Goal: Task Accomplishment & Management: Manage account settings

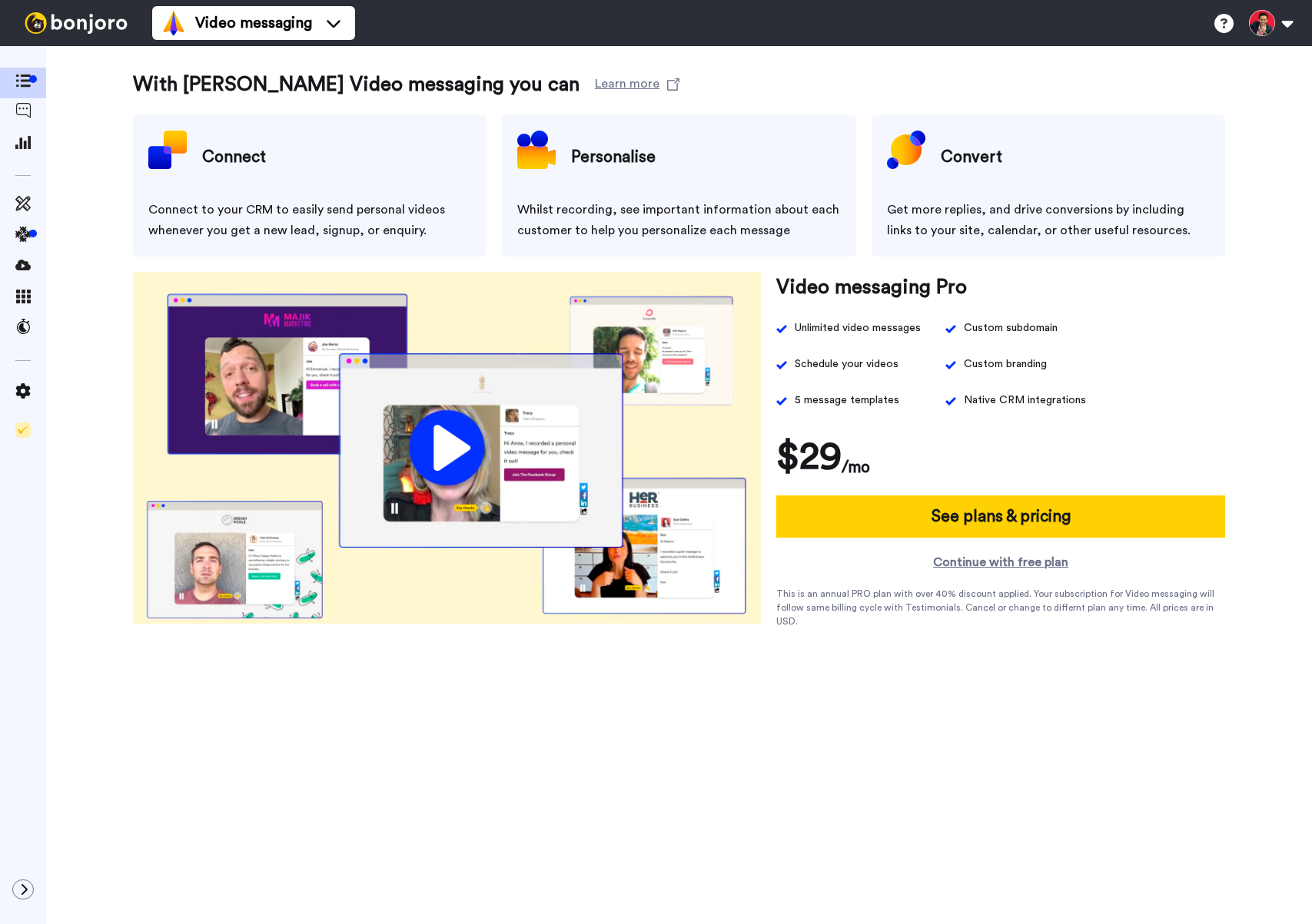
click at [302, 47] on div "With Bonjoro Video messaging you can Learn more Connect Connect to your CRM to …" at bounding box center [679, 508] width 1266 height 924
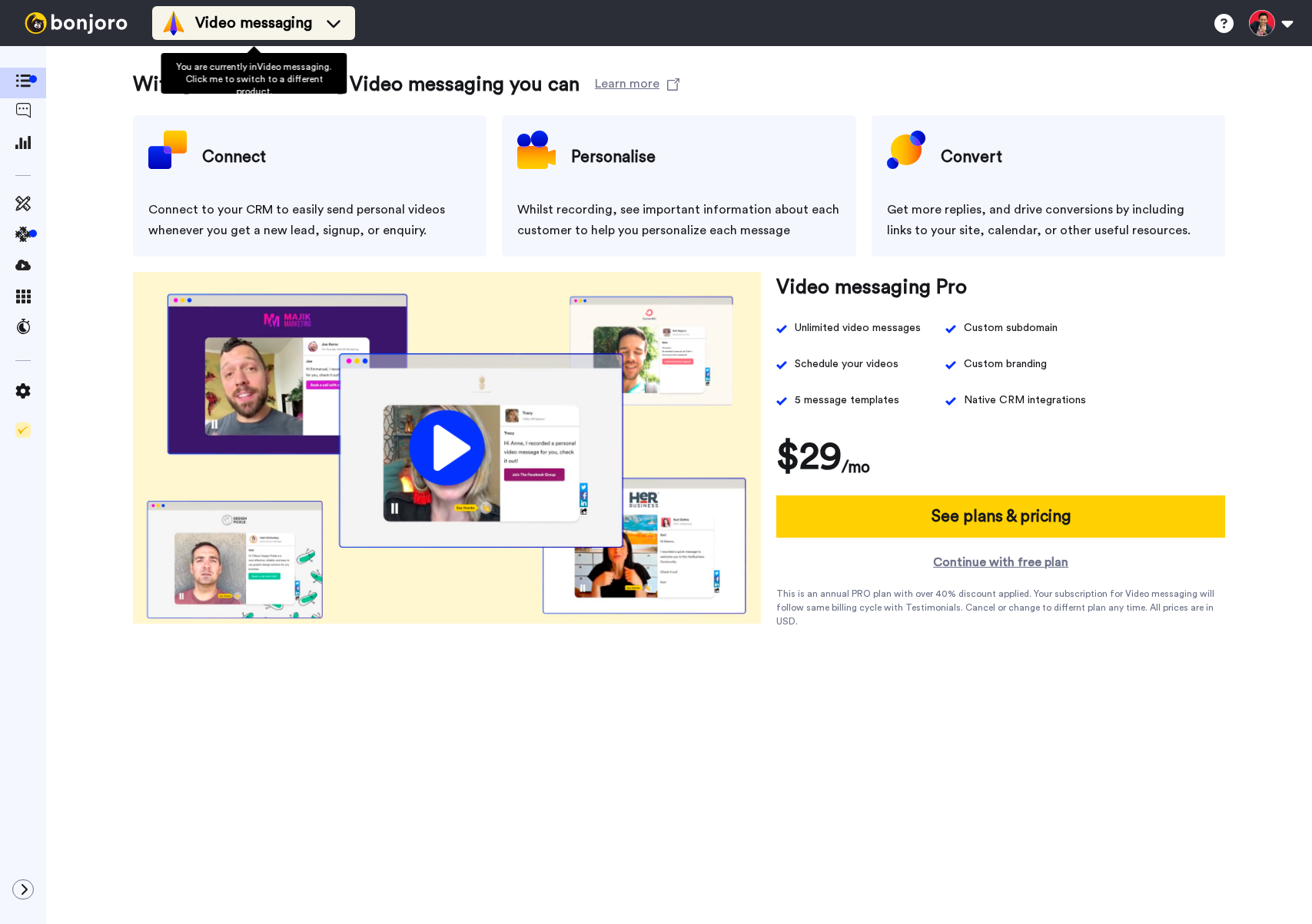
click at [316, 26] on div "Video messaging" at bounding box center [253, 23] width 184 height 24
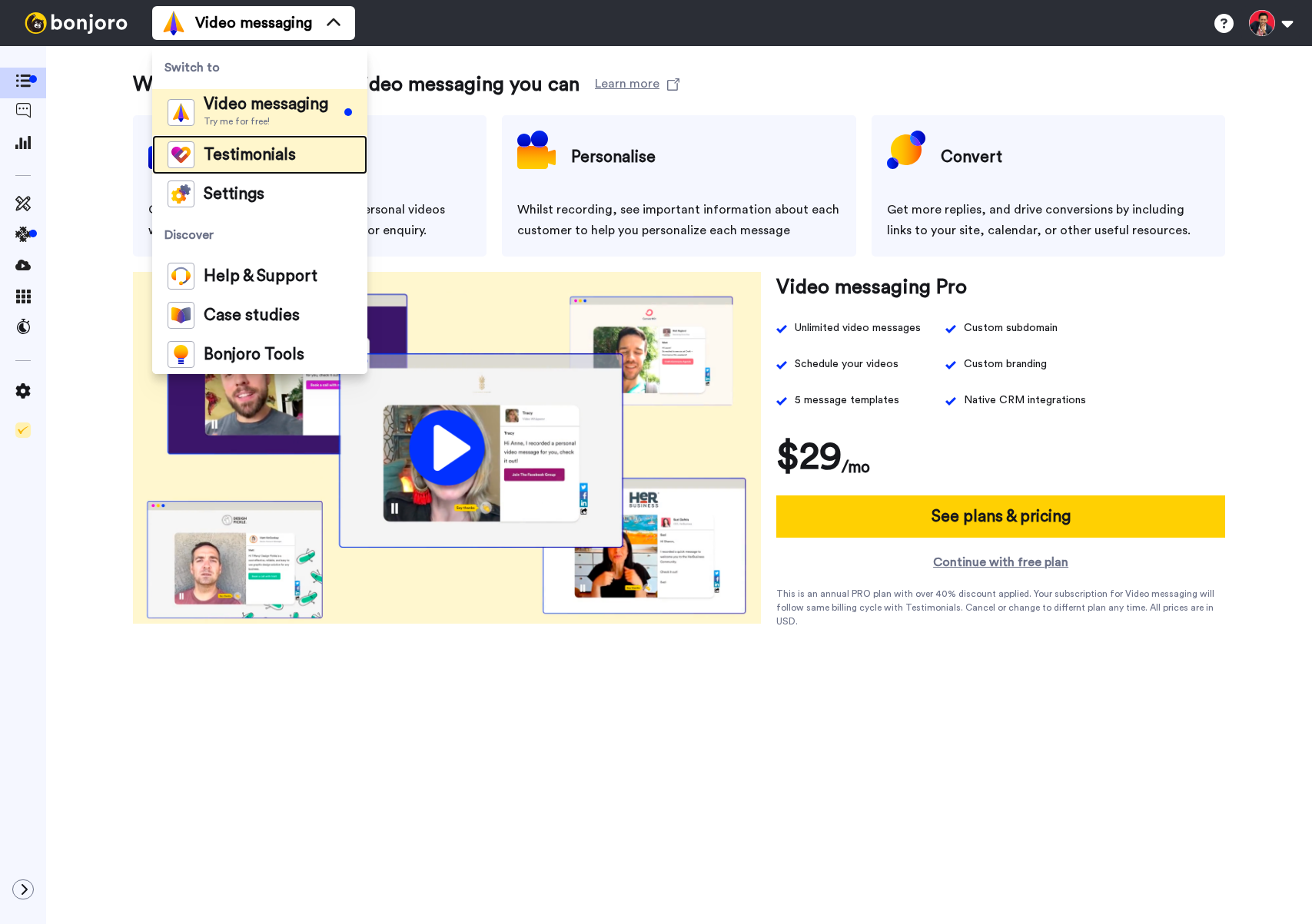
click at [261, 161] on span "Testimonials" at bounding box center [250, 155] width 93 height 15
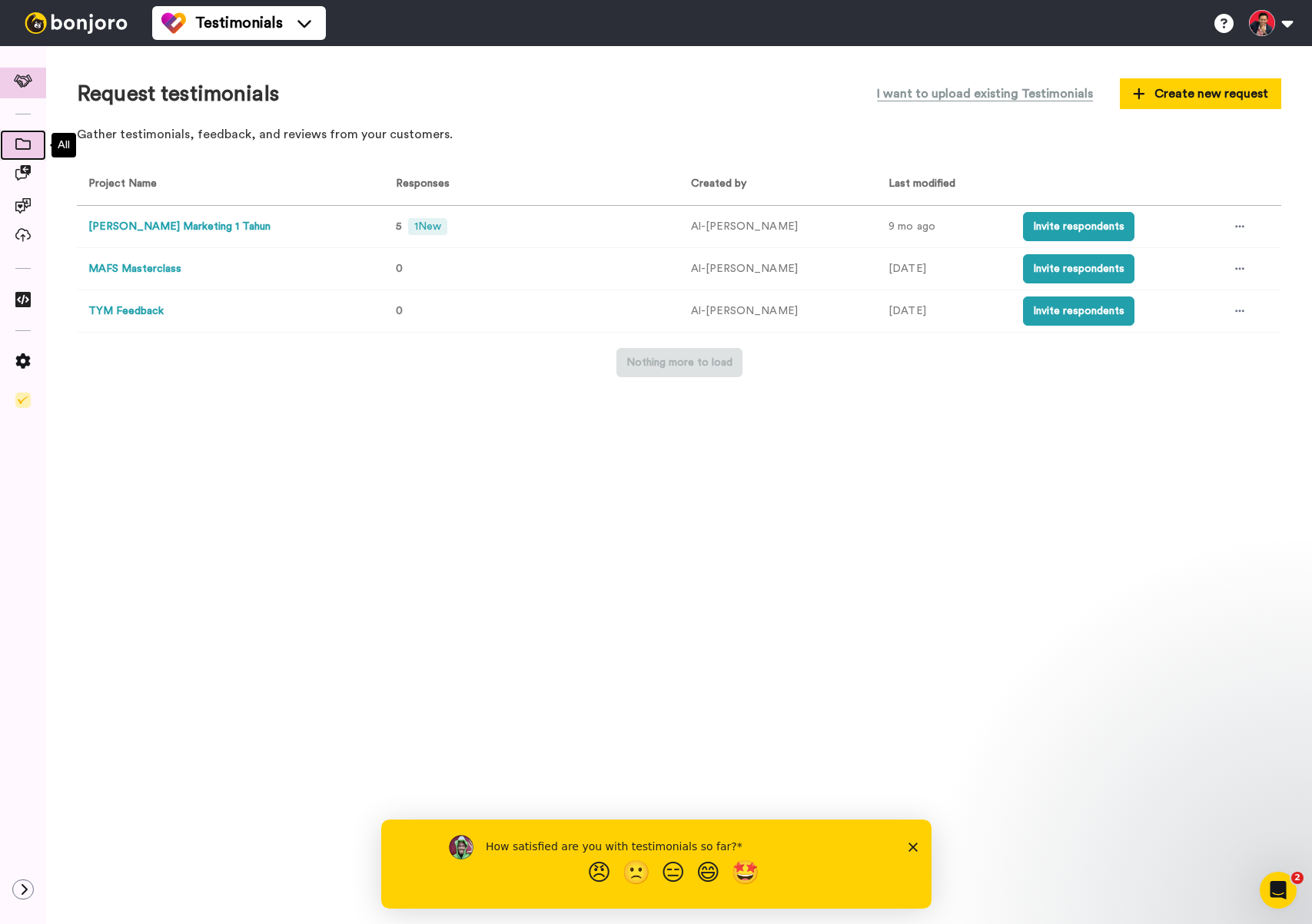
click at [26, 145] on icon at bounding box center [23, 144] width 15 height 12
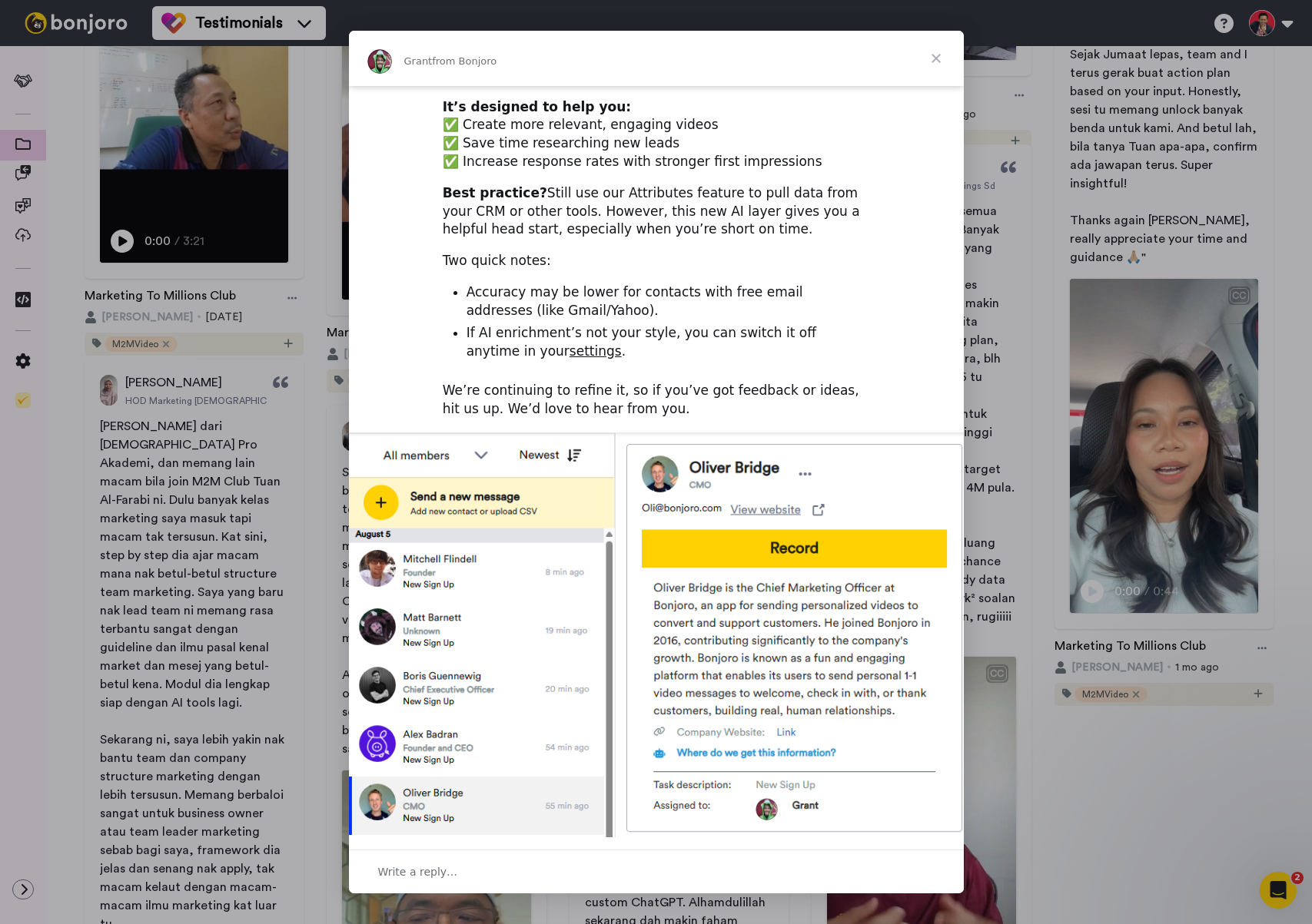
scroll to position [272, 0]
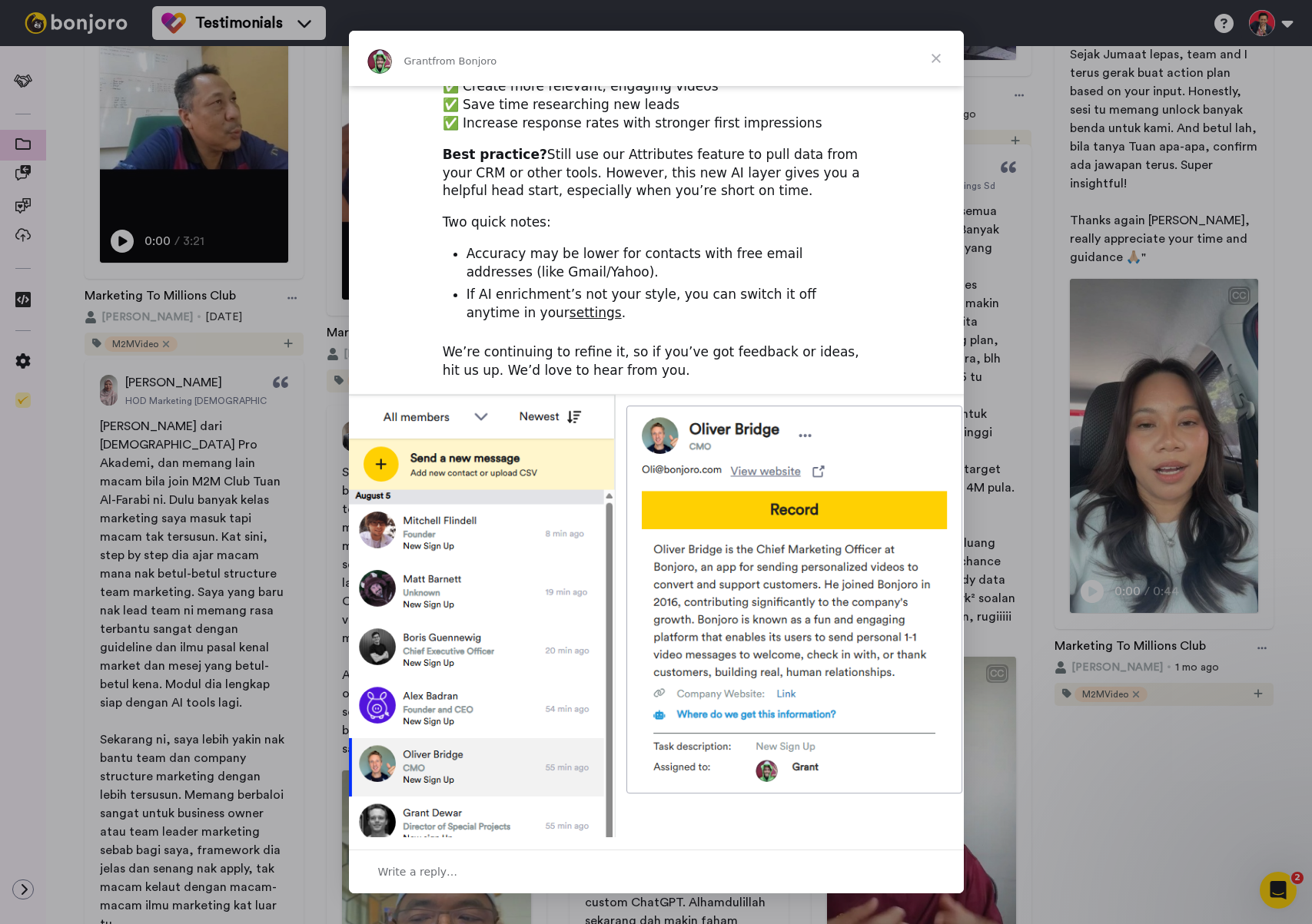
click at [1119, 309] on div "Intercom messenger" at bounding box center [656, 462] width 1312 height 924
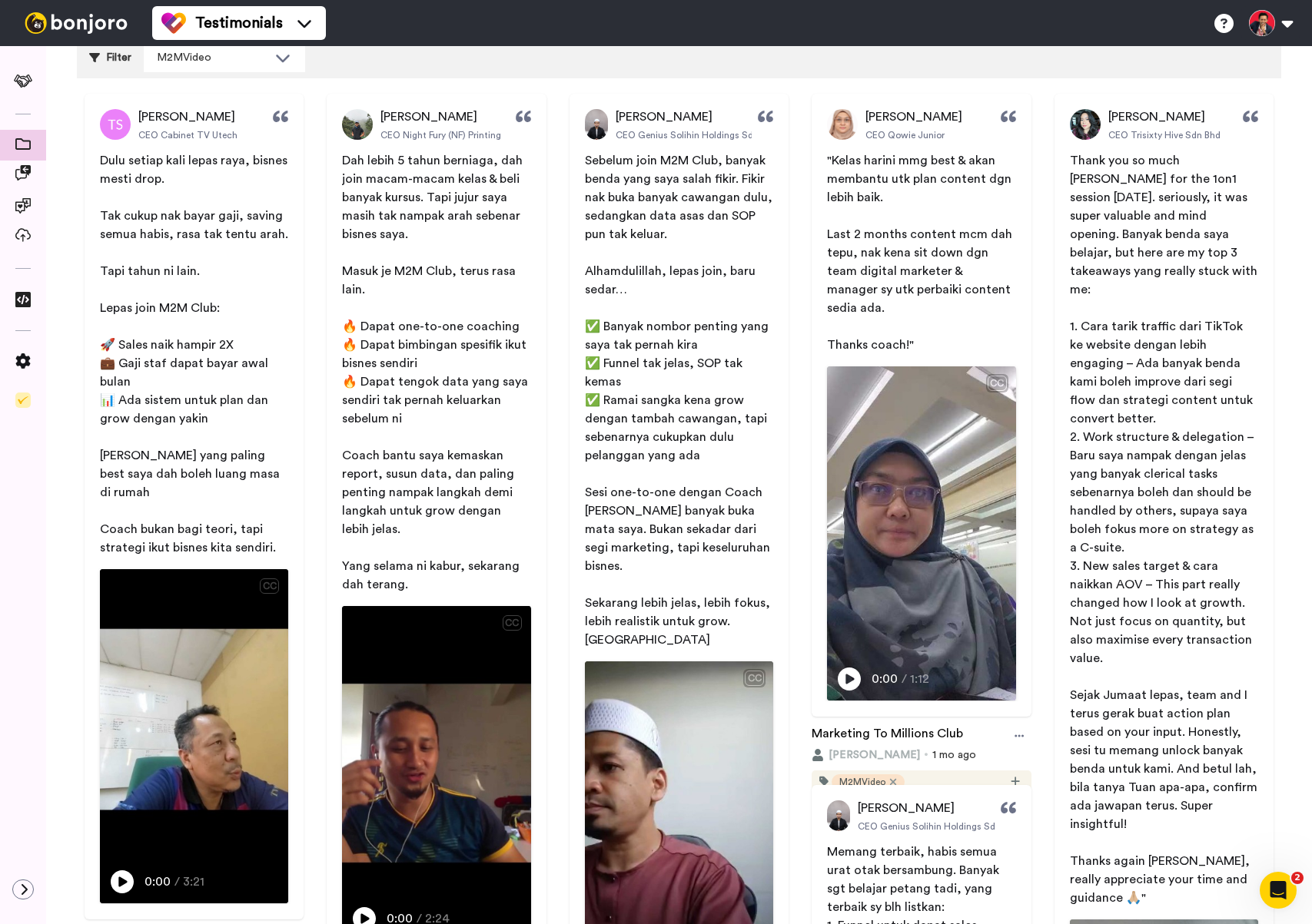
scroll to position [0, 0]
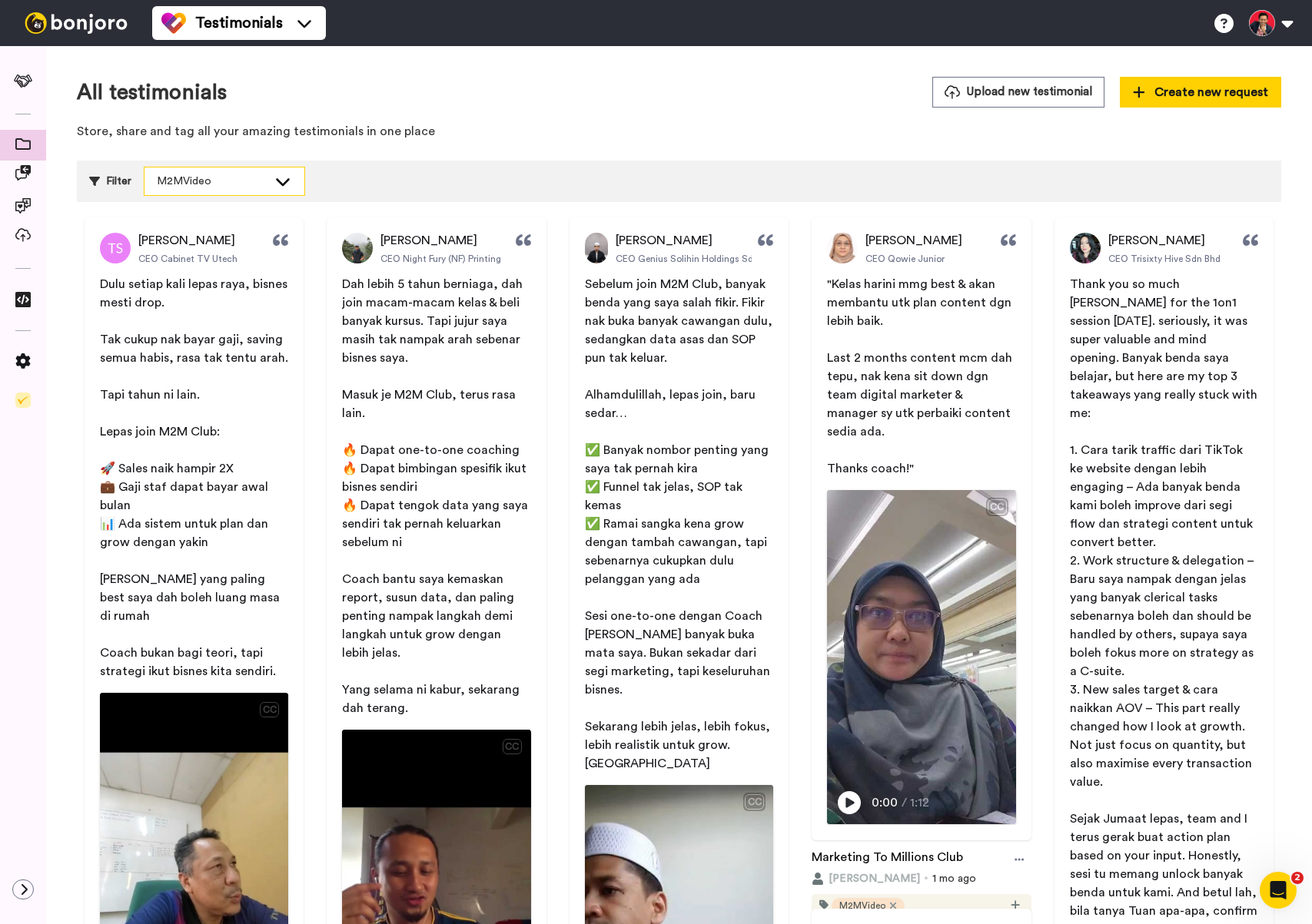
click at [282, 179] on icon at bounding box center [283, 182] width 19 height 15
click at [335, 178] on div "Filter M2MVideo Select all tags SKM1T M2M M2MVideo" at bounding box center [679, 181] width 1204 height 41
click at [26, 169] on icon at bounding box center [23, 172] width 15 height 15
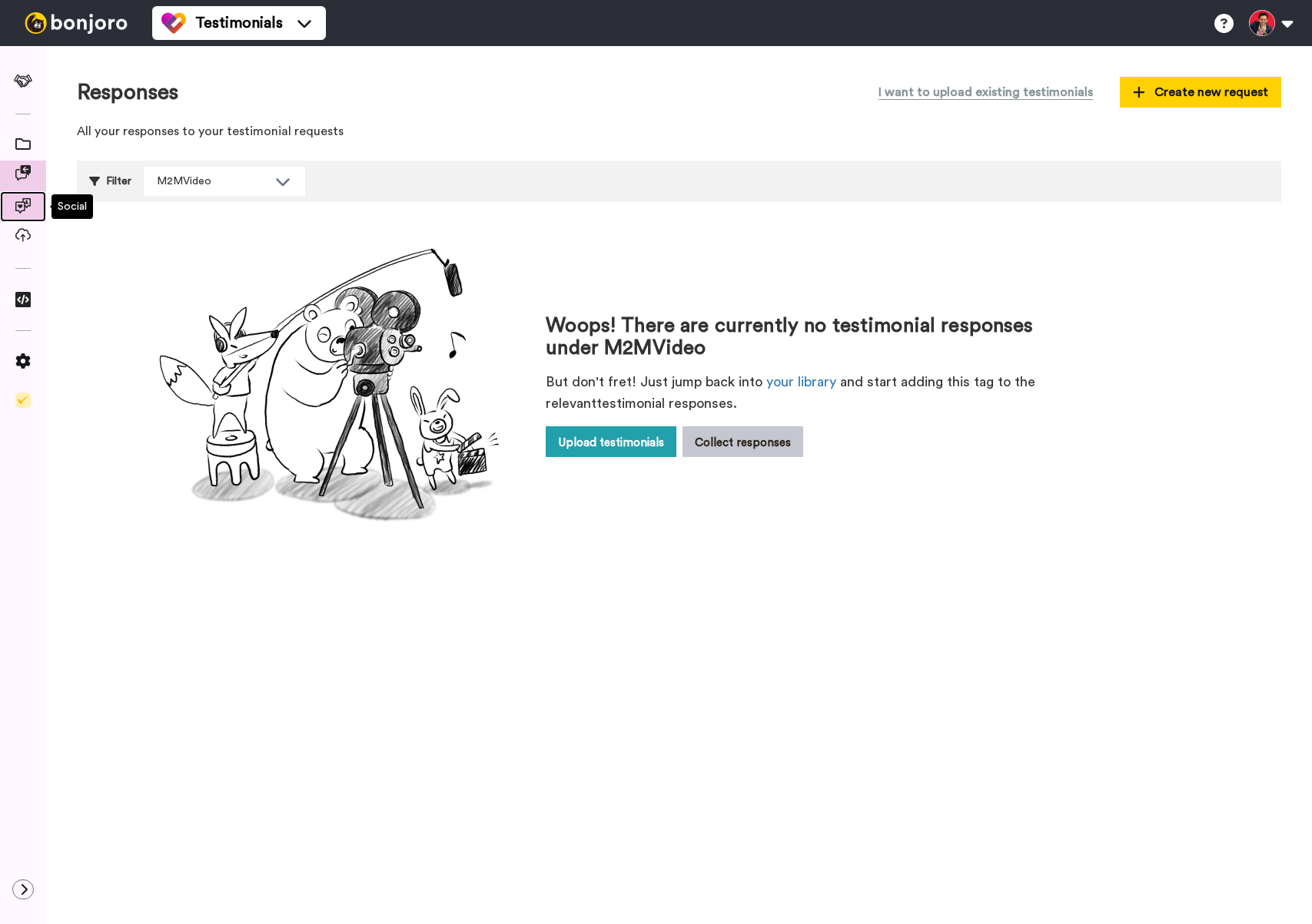
click at [24, 206] on icon at bounding box center [23, 206] width 15 height 15
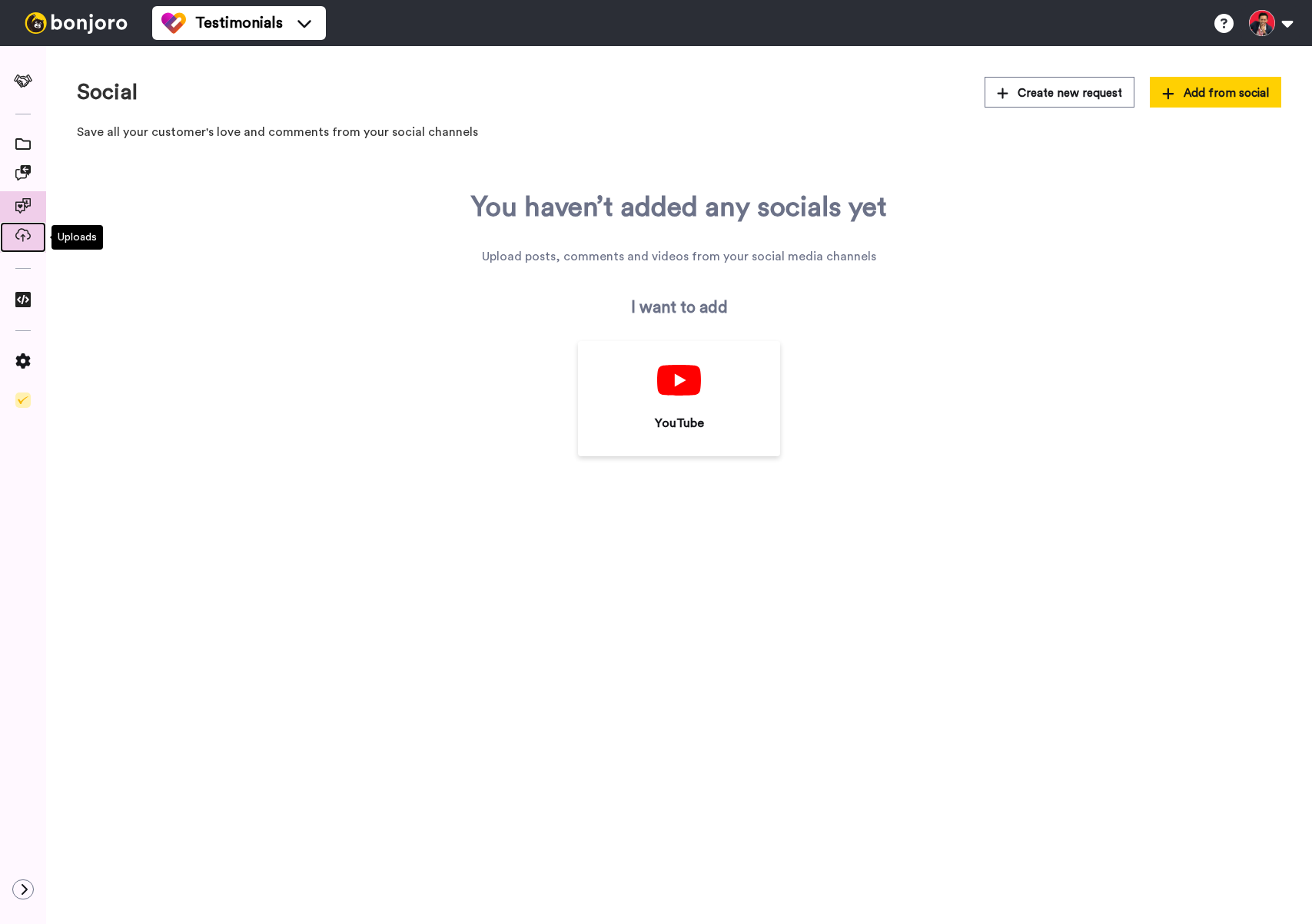
click at [27, 236] on icon at bounding box center [23, 235] width 15 height 13
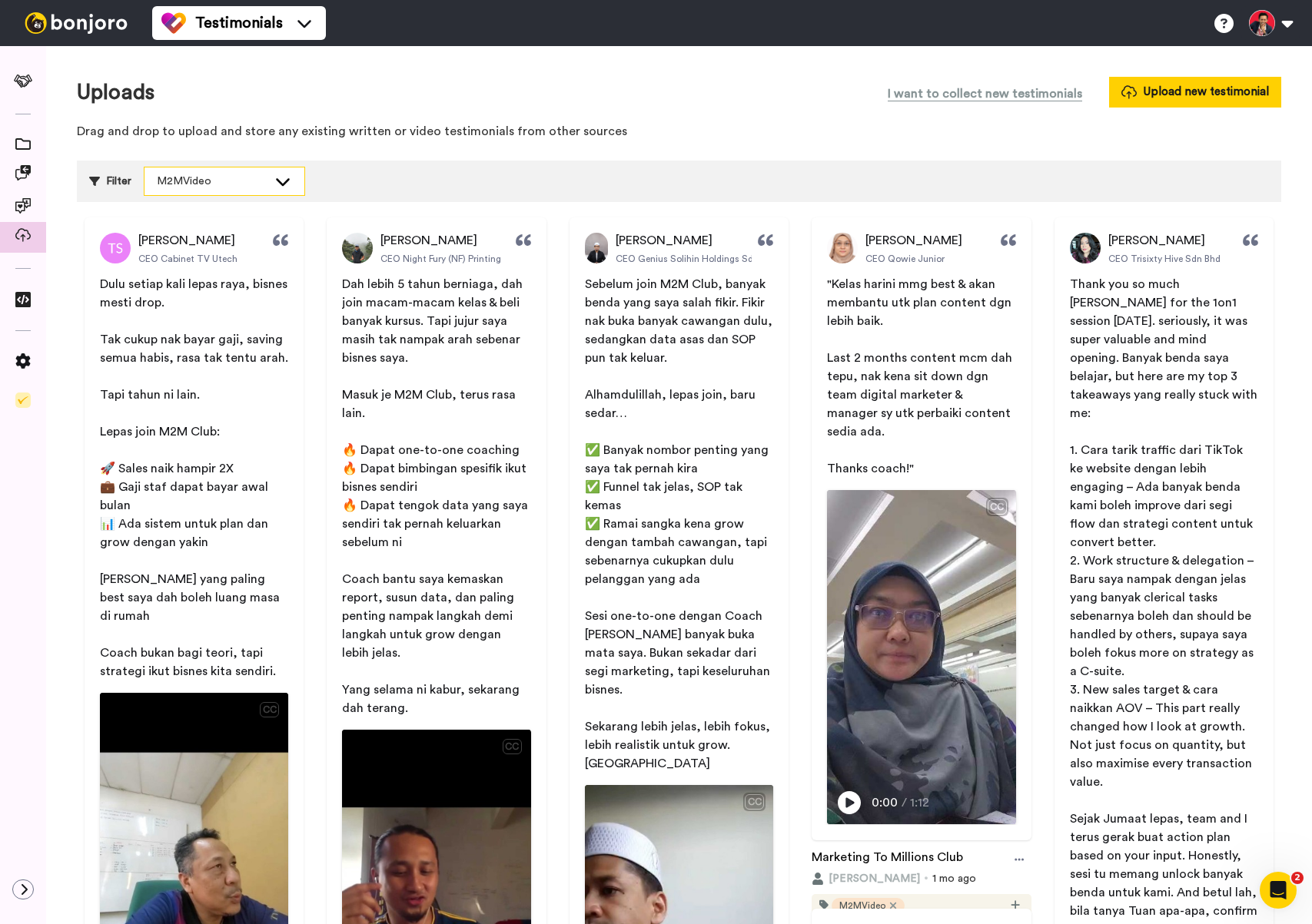
click at [268, 178] on div "M2MVideo" at bounding box center [225, 181] width 160 height 28
click at [25, 156] on div at bounding box center [23, 145] width 46 height 31
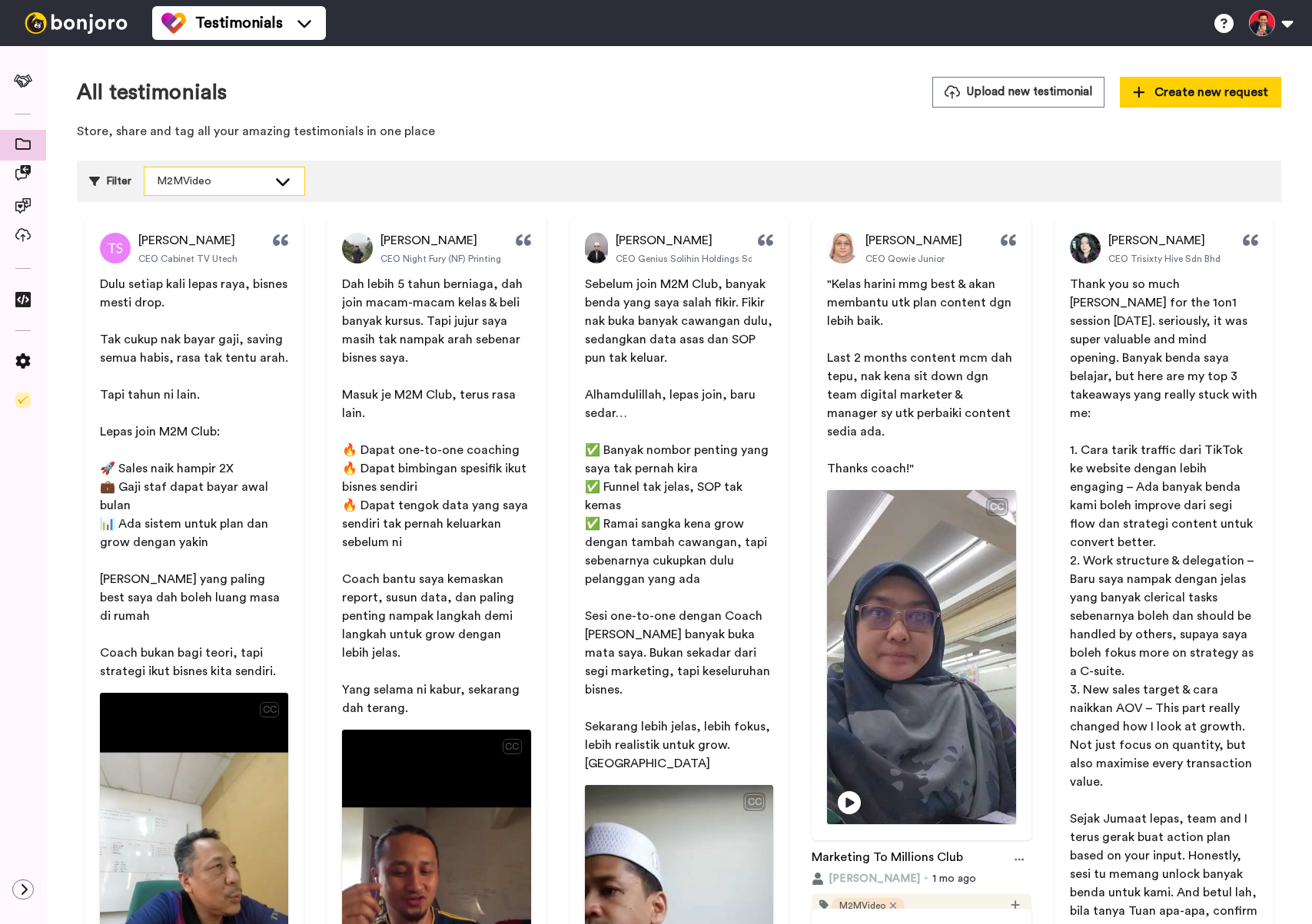
click at [257, 180] on div "M2MVideo" at bounding box center [212, 182] width 111 height 15
drag, startPoint x: 370, startPoint y: 179, endPoint x: 184, endPoint y: 138, distance: 190.5
click at [369, 179] on div "Filter M2MVideo Select all tags SKM1T M2M M2MVideo" at bounding box center [679, 181] width 1204 height 41
click at [31, 89] on span at bounding box center [23, 83] width 50 height 15
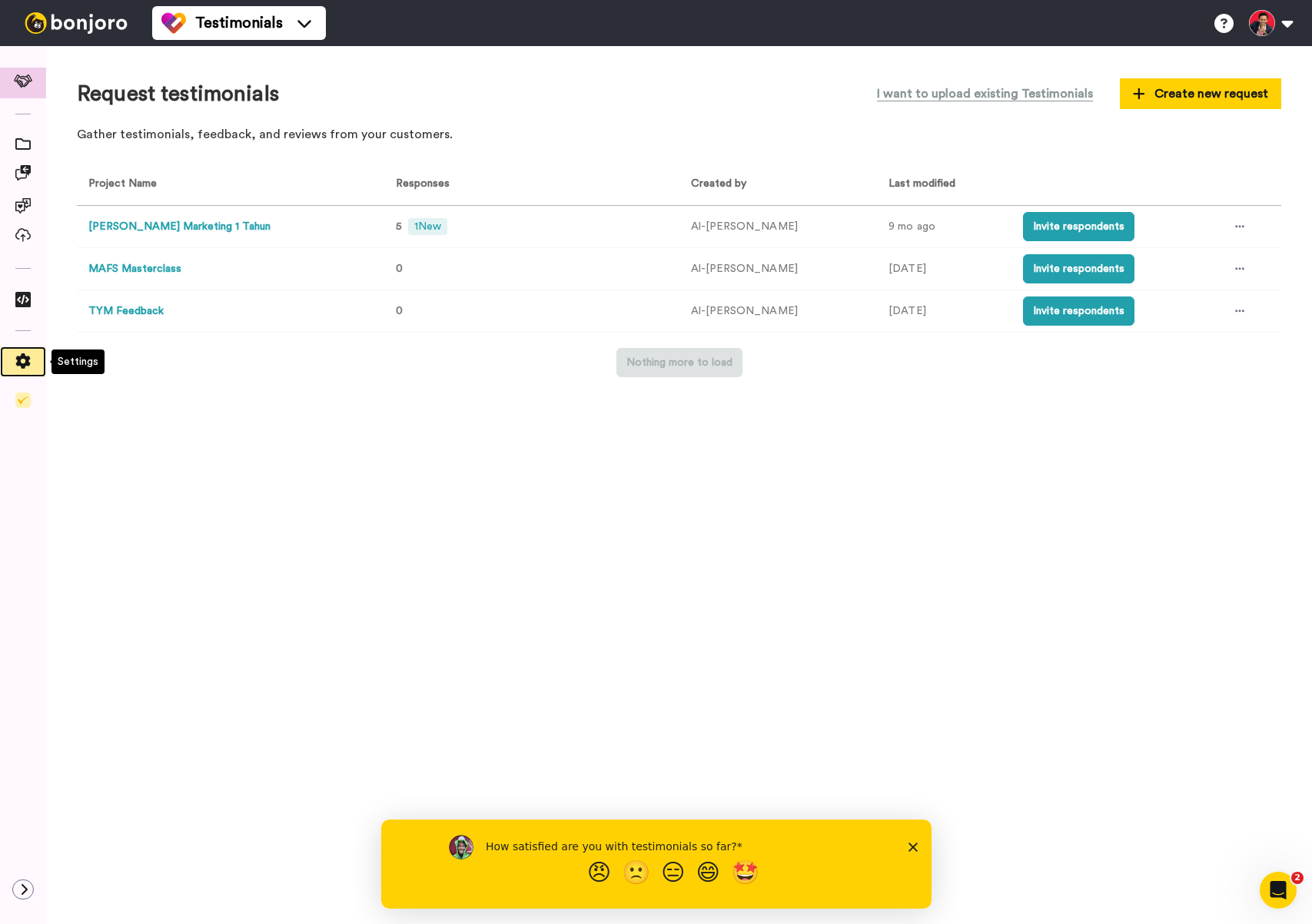
click at [26, 360] on icon at bounding box center [23, 361] width 14 height 15
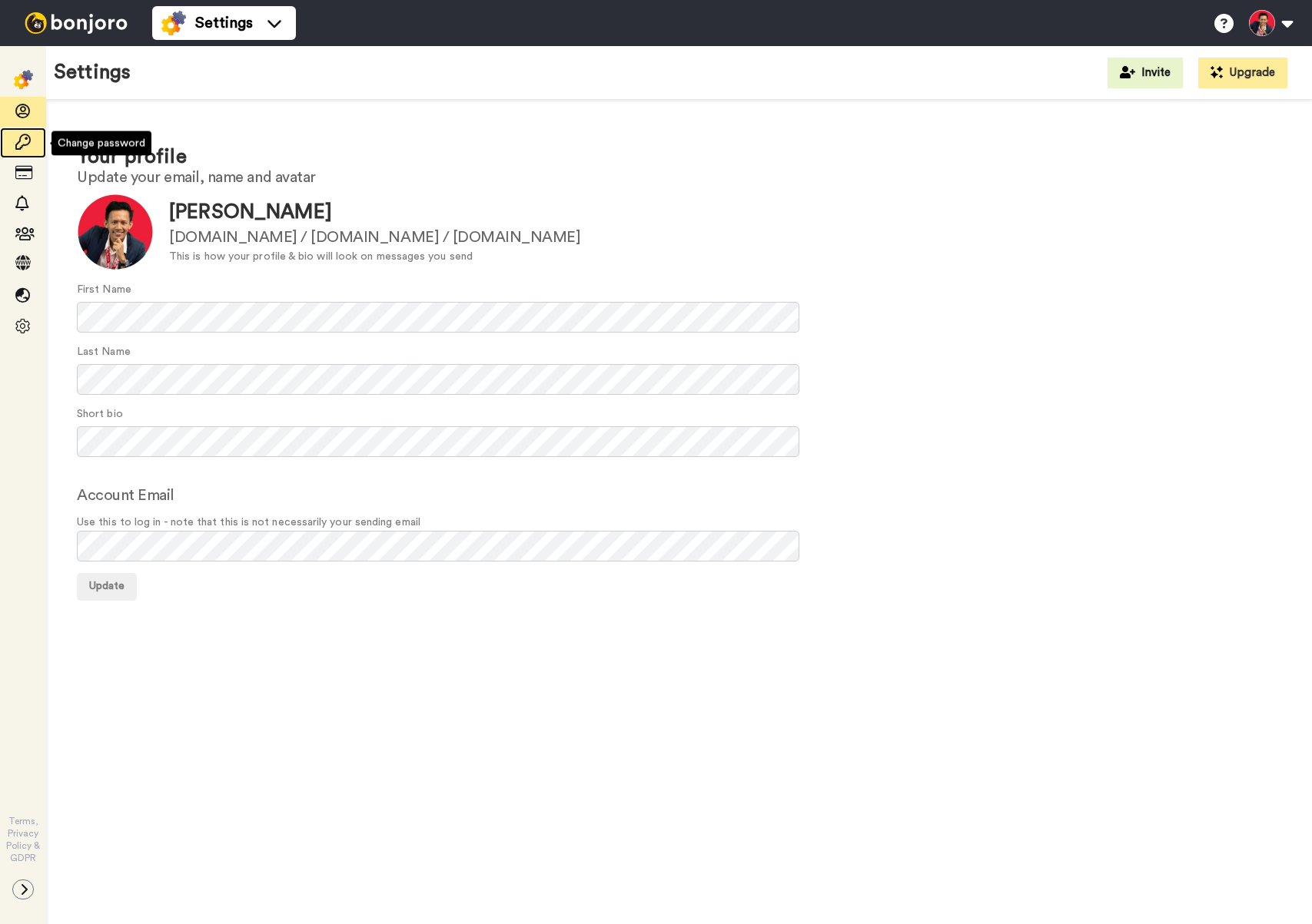
click at [25, 143] on icon at bounding box center [23, 142] width 15 height 15
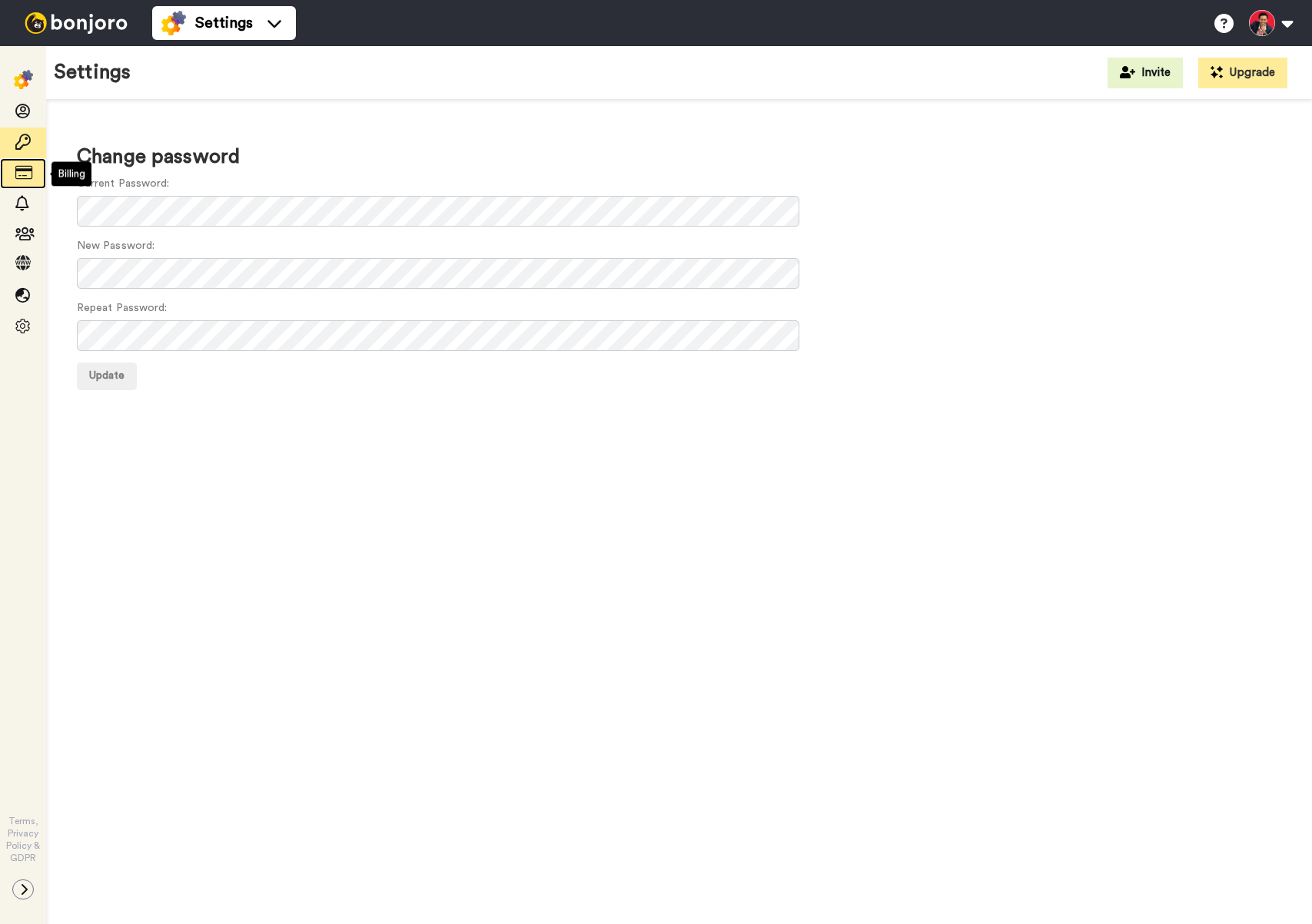
click at [21, 171] on icon at bounding box center [23, 172] width 15 height 15
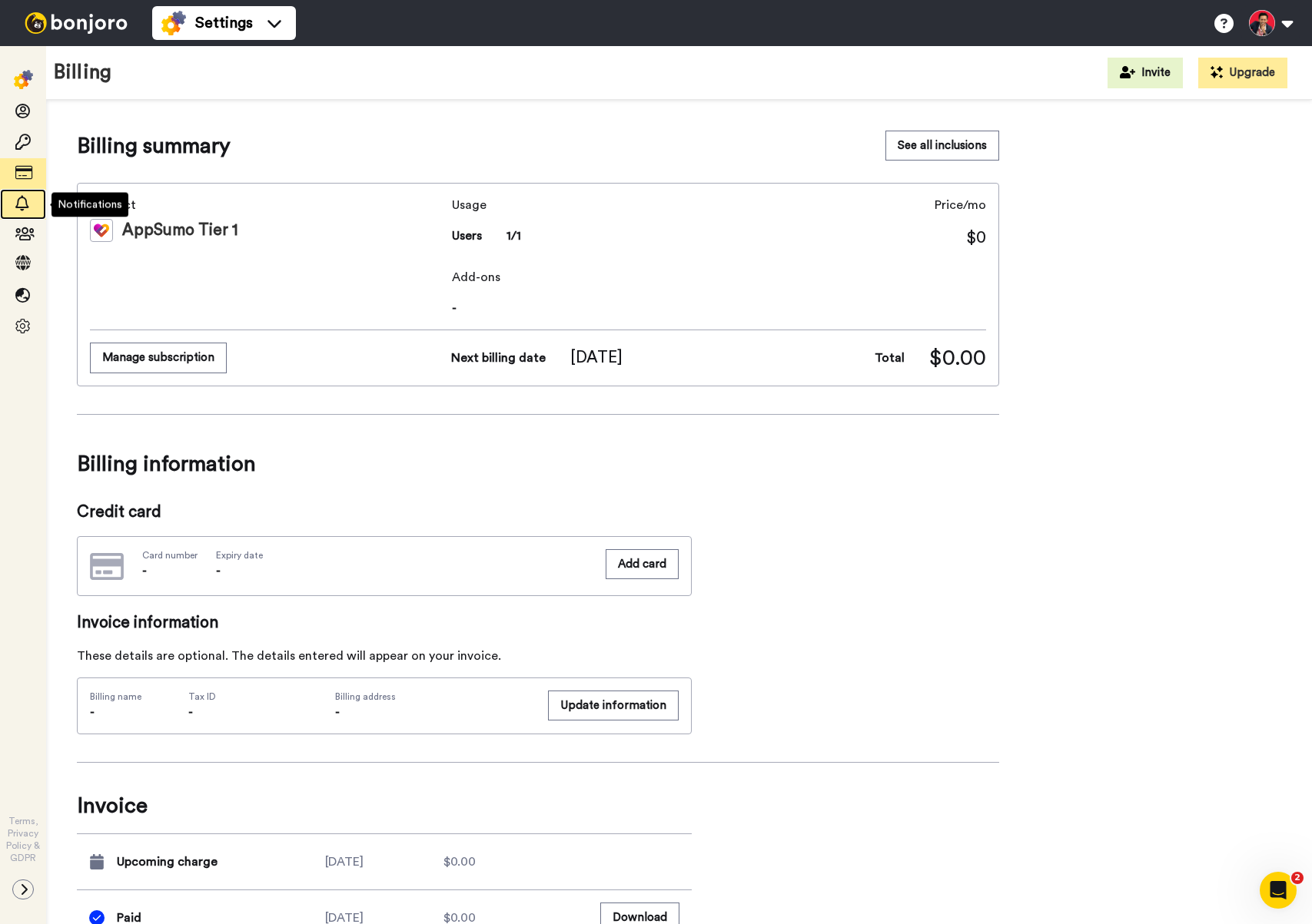
click at [26, 199] on icon at bounding box center [23, 203] width 15 height 15
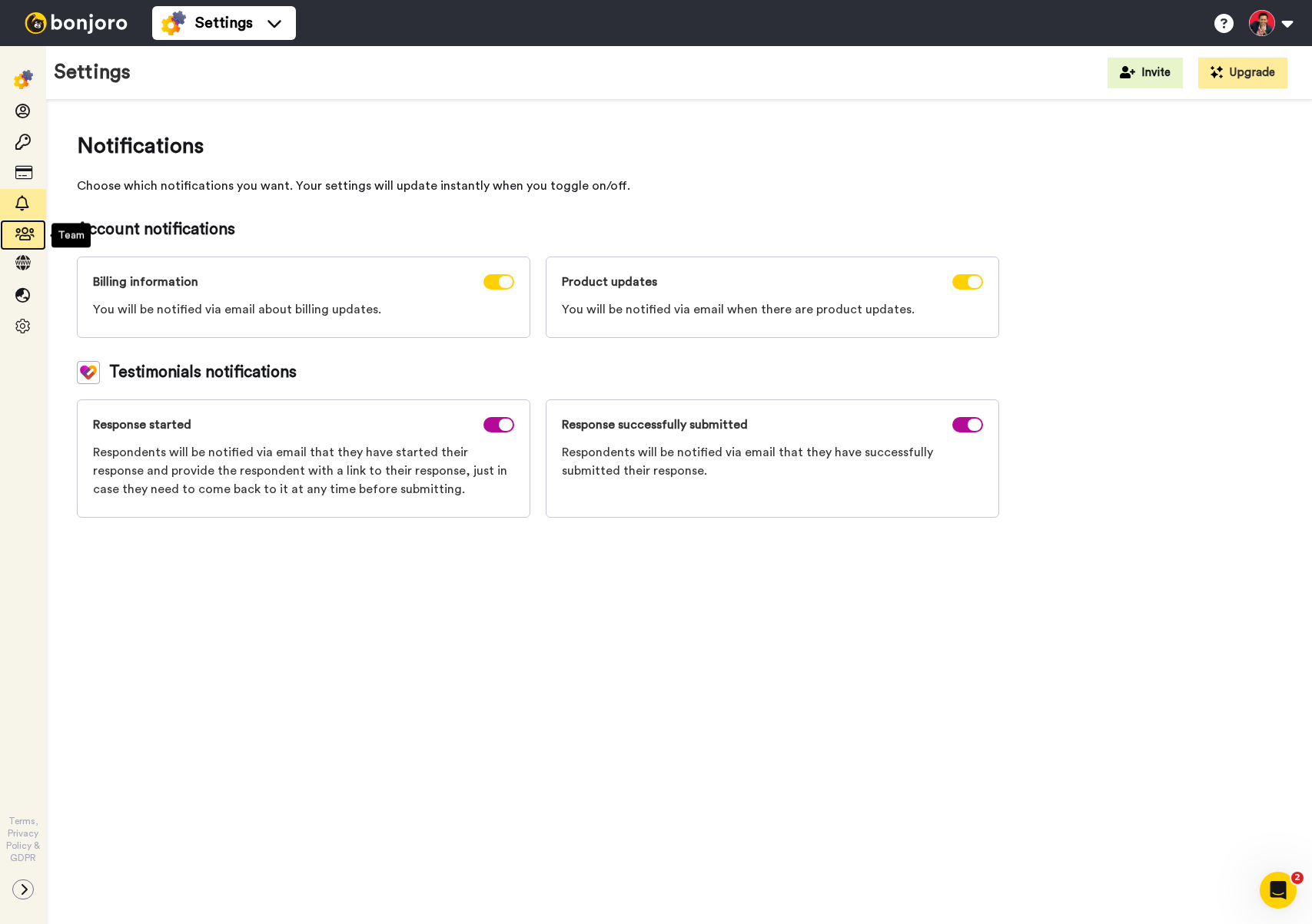
click at [22, 240] on icon at bounding box center [23, 235] width 15 height 15
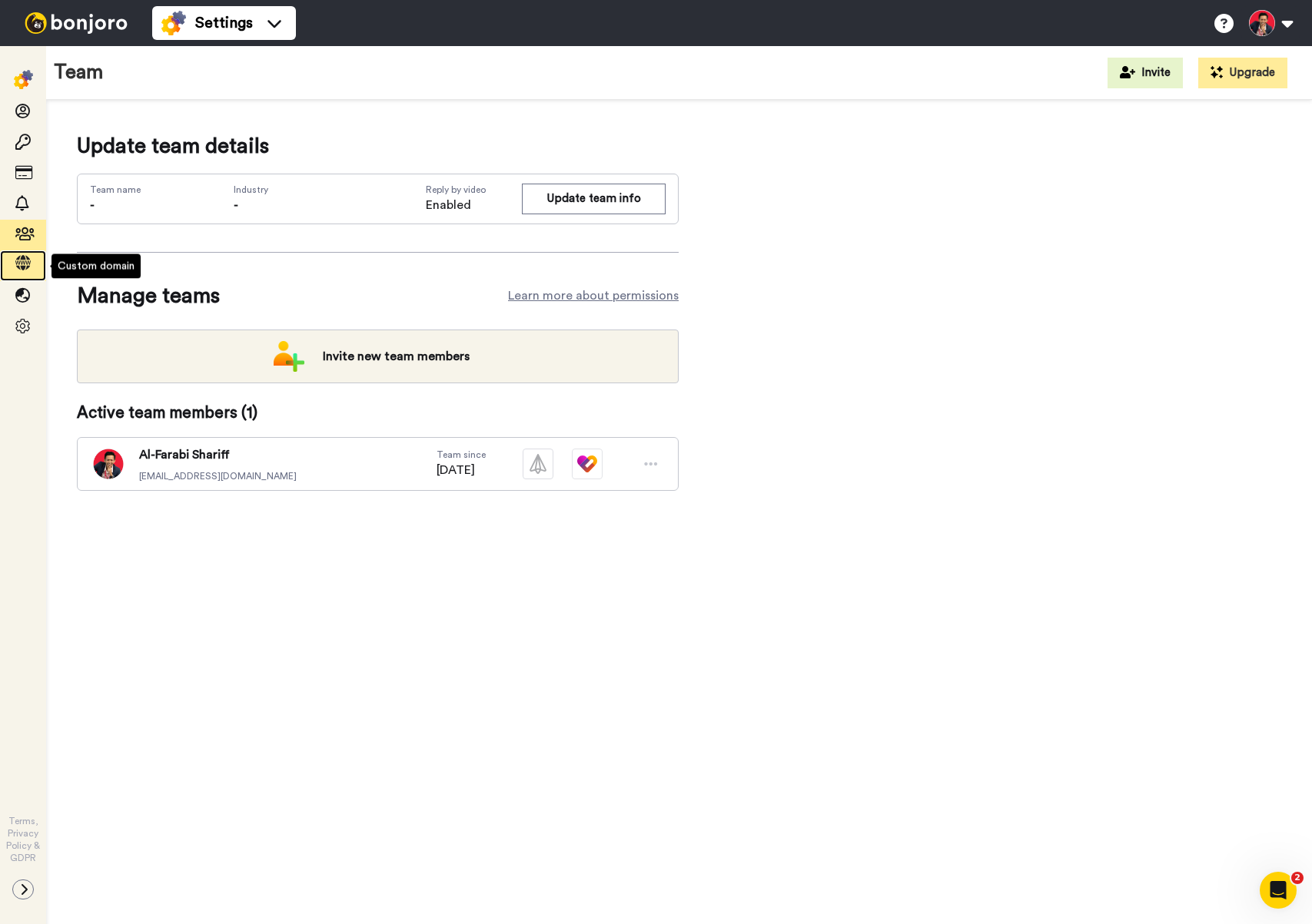
click at [22, 267] on icon at bounding box center [23, 262] width 15 height 15
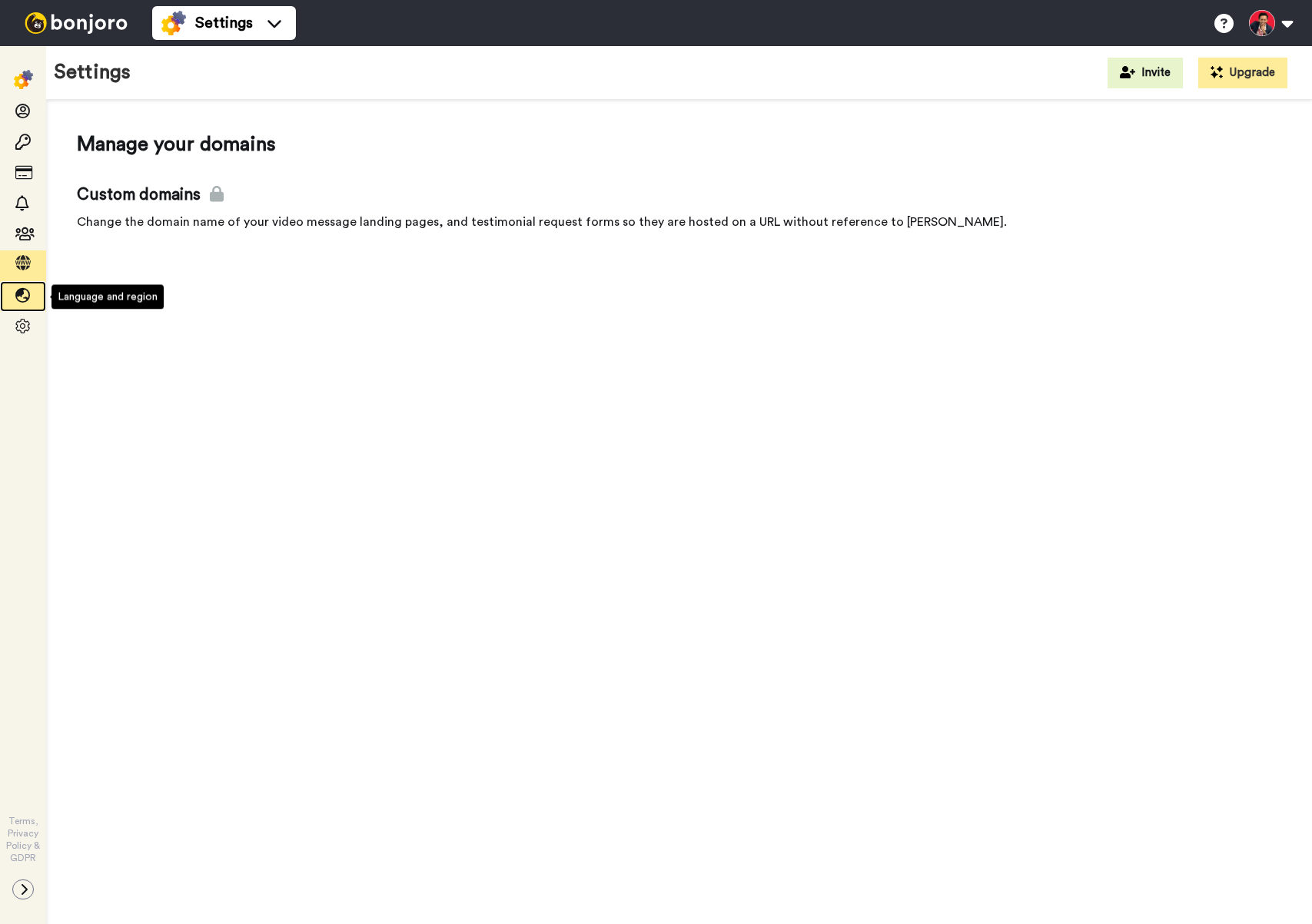
click at [28, 294] on icon at bounding box center [23, 296] width 15 height 15
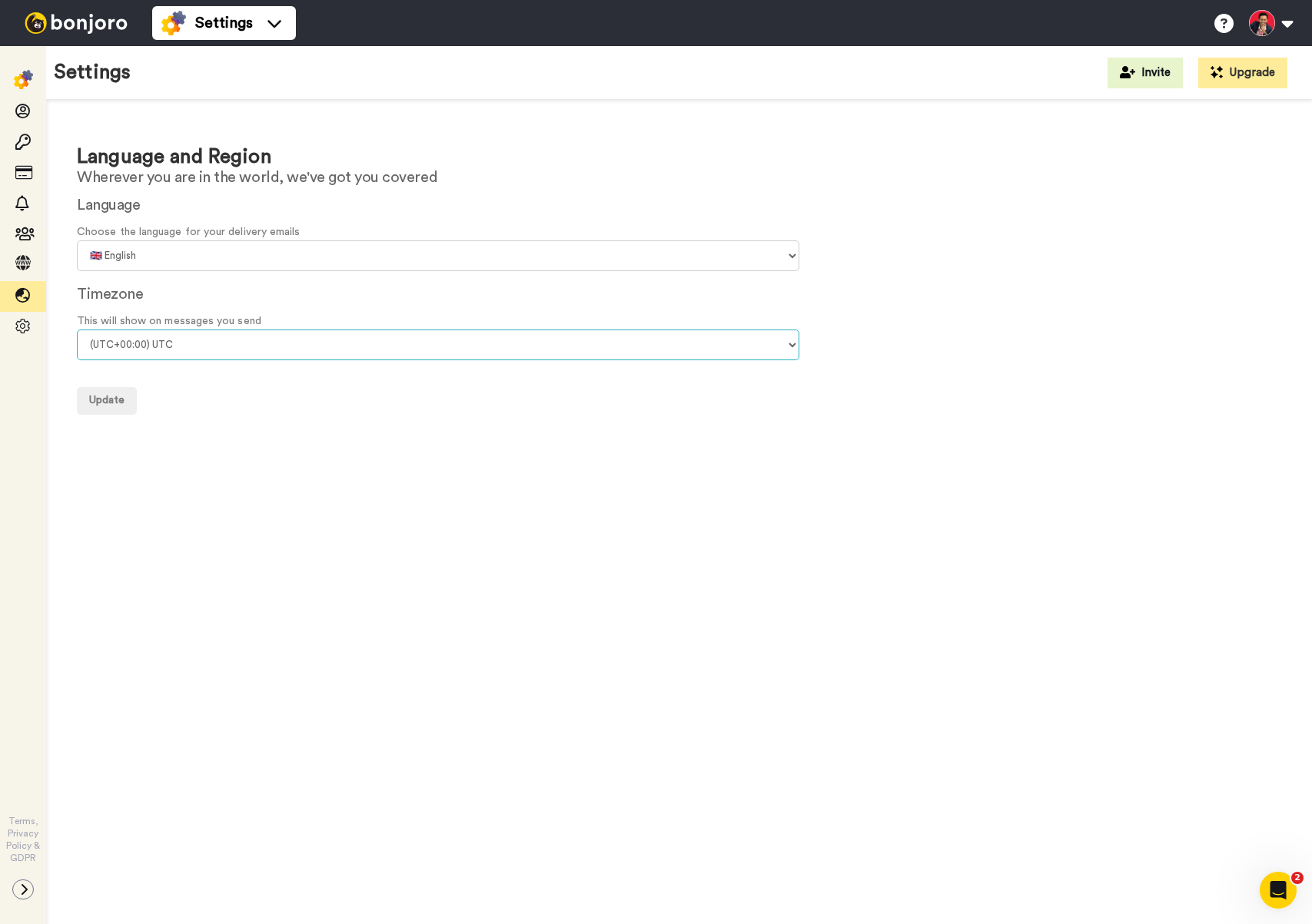
click at [257, 343] on select "(UTC-11:00) Midway Island (UTC-11:00) Samoa (UTC-10:00) Hawaii (UTC-09:00) Alas…" at bounding box center [437, 345] width 722 height 31
select select "Asia/Kuala_Lumpur"
click at [120, 399] on span "Update" at bounding box center [107, 400] width 35 height 11
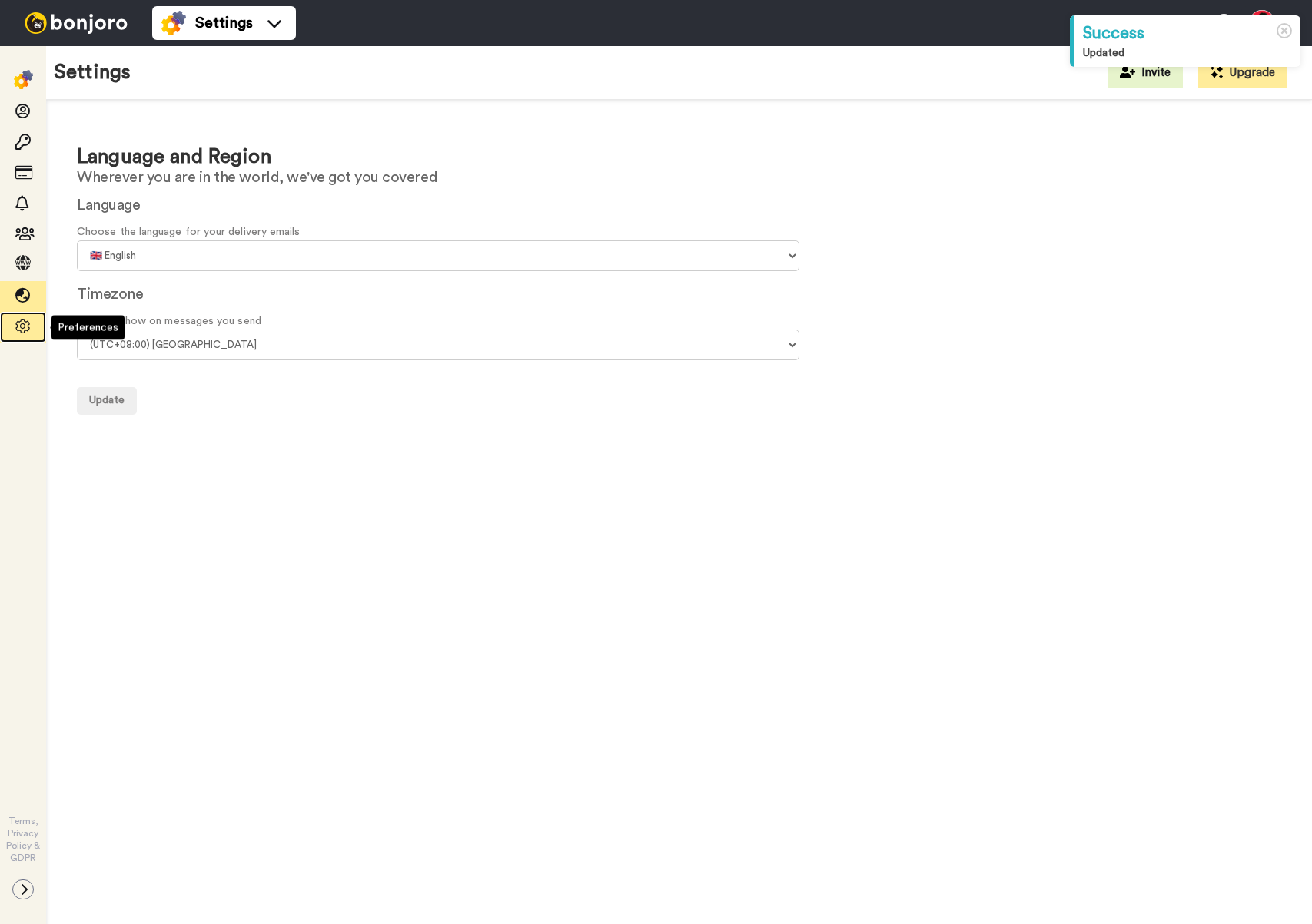
click at [25, 327] on icon at bounding box center [23, 326] width 15 height 15
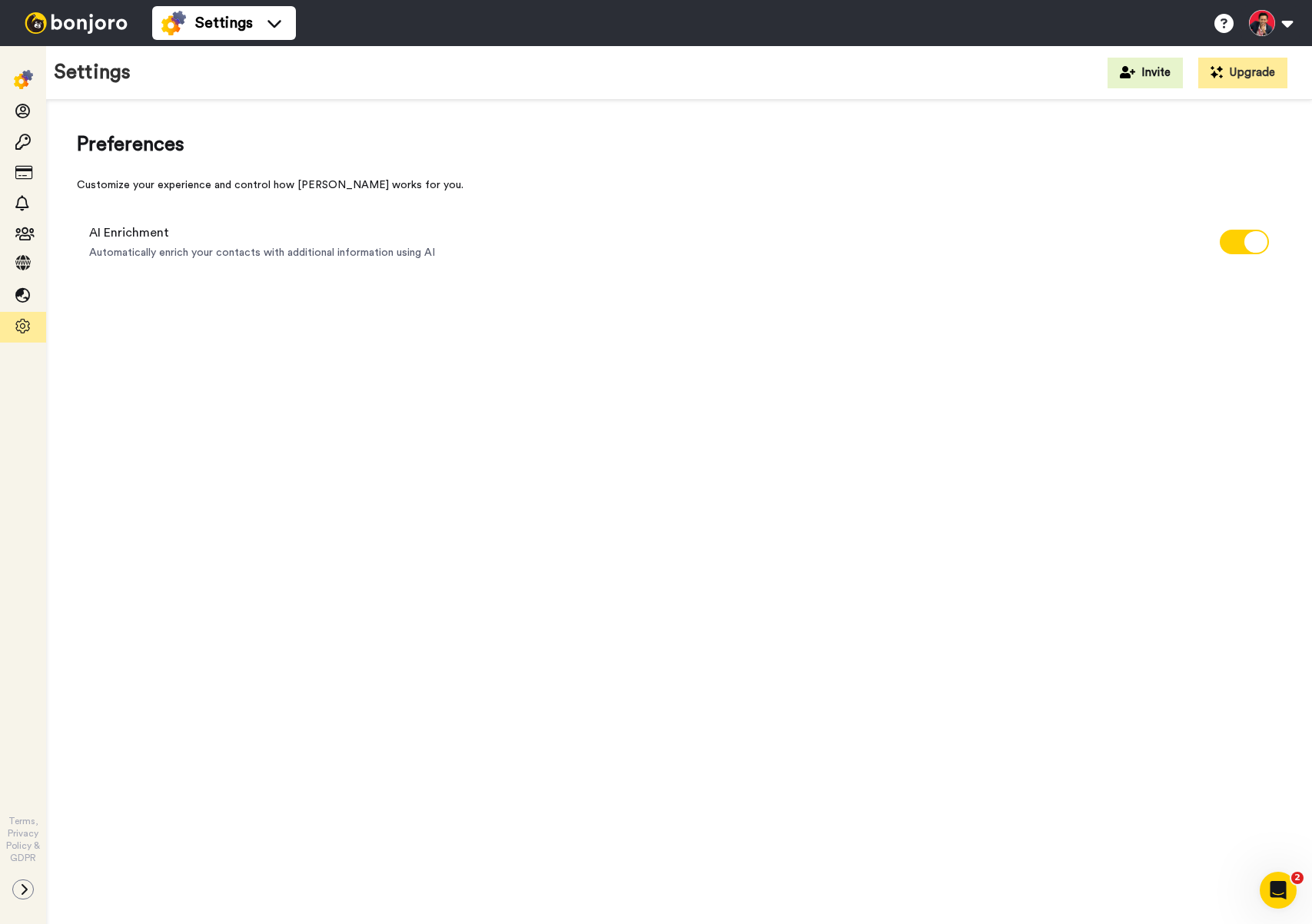
click at [26, 71] on img at bounding box center [23, 79] width 19 height 19
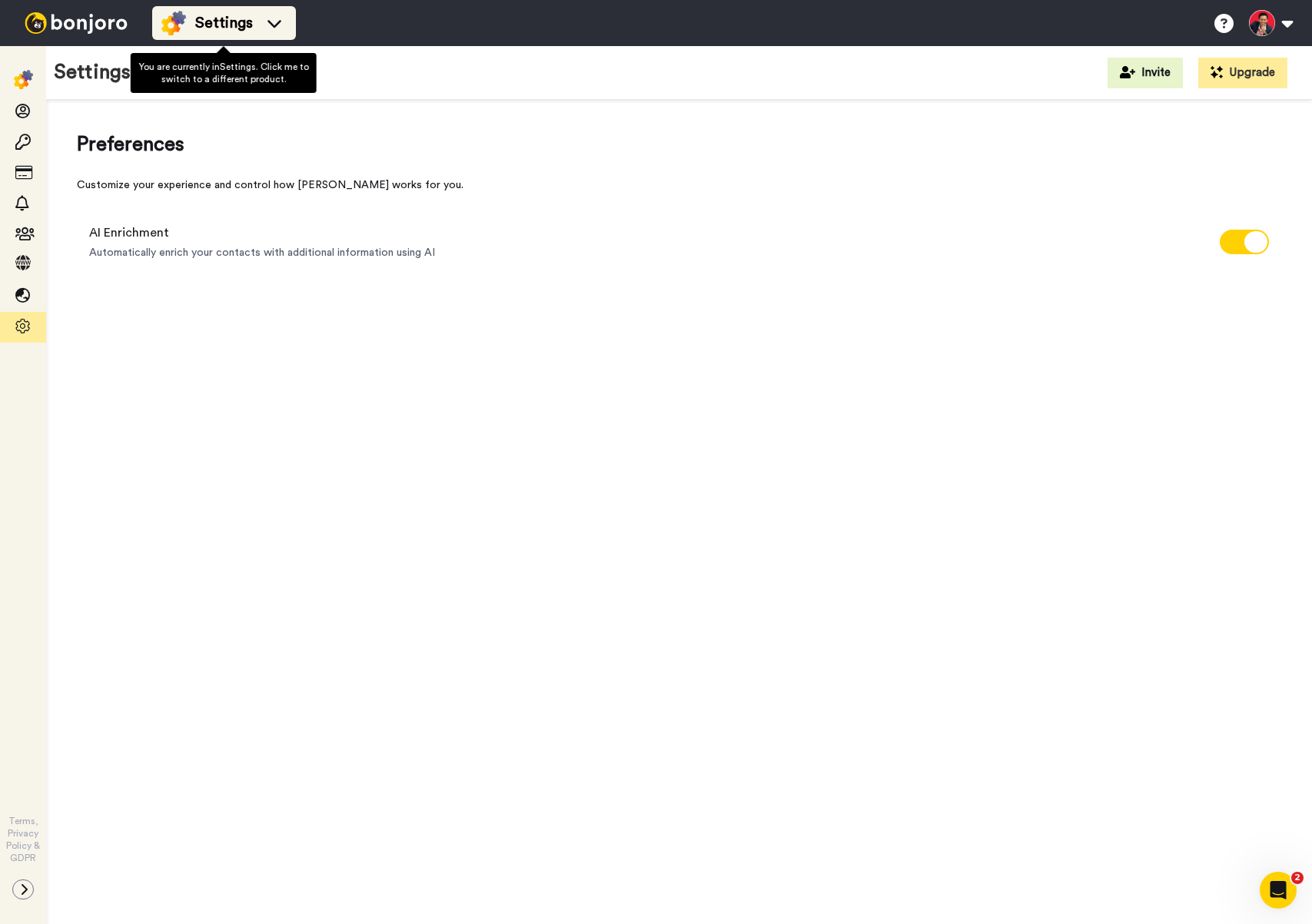
click at [293, 35] on li "Settings" at bounding box center [224, 23] width 144 height 34
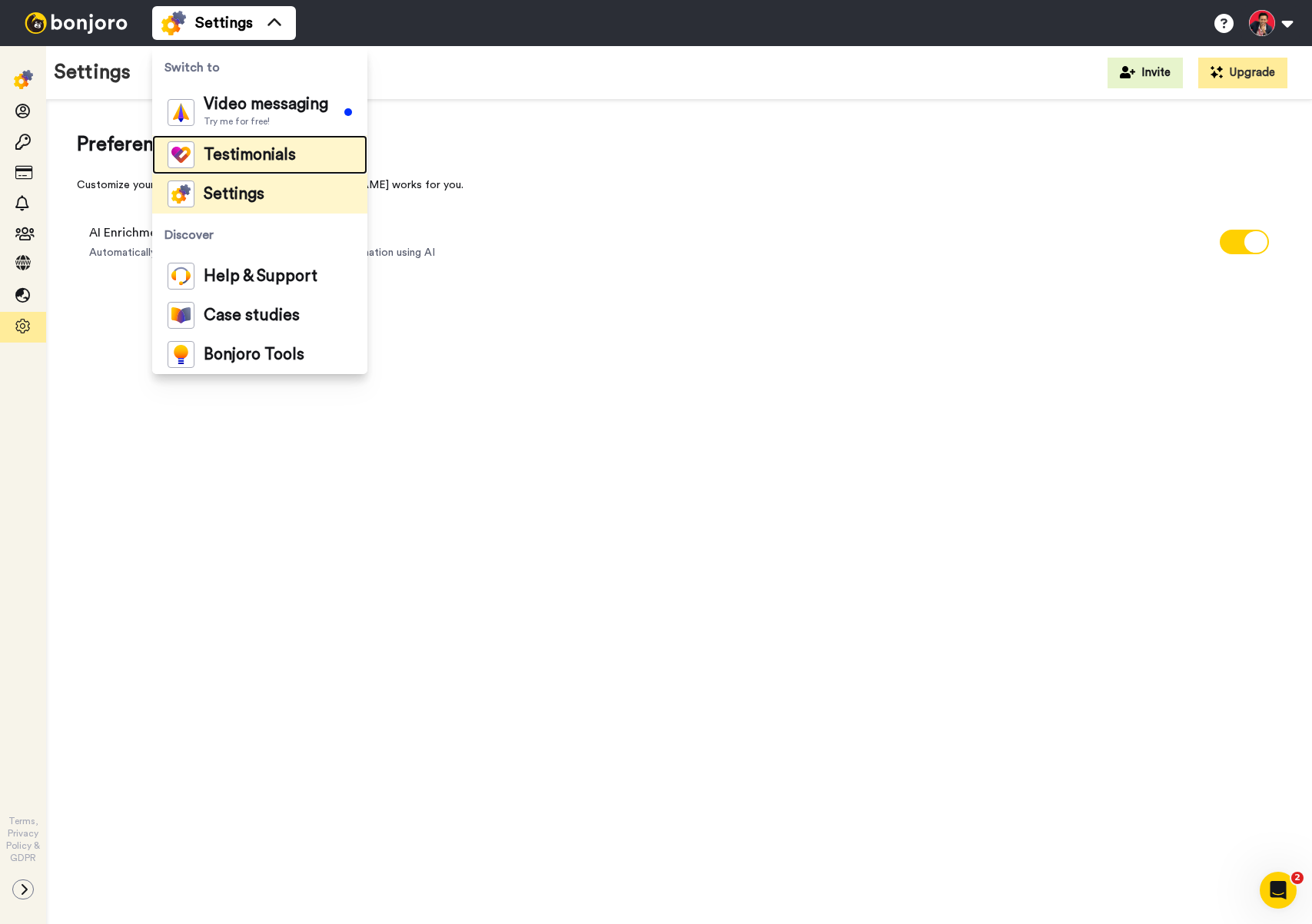
click at [278, 147] on span "Testimonials" at bounding box center [250, 155] width 93 height 15
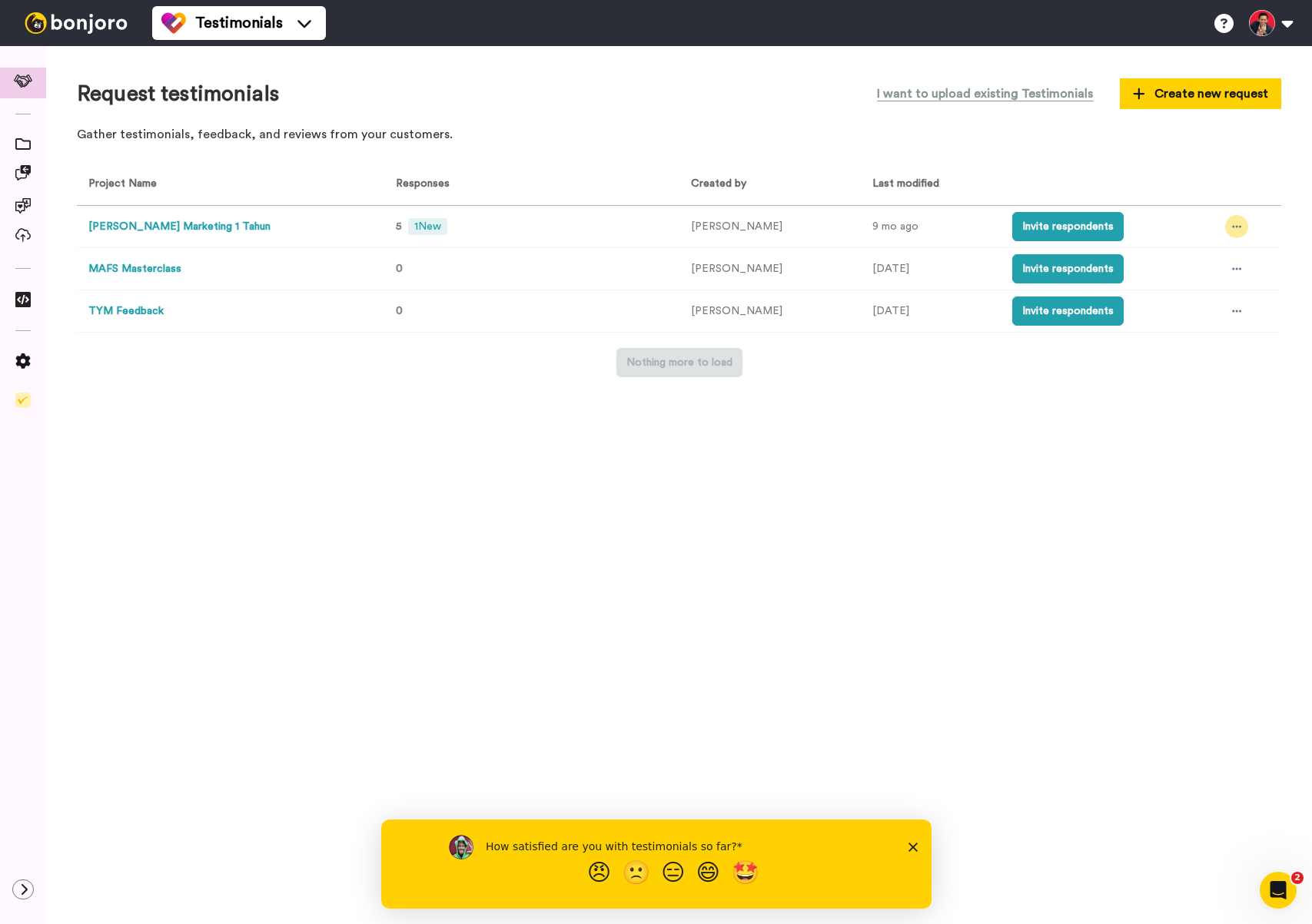
click at [1238, 226] on icon at bounding box center [1236, 226] width 9 height 11
click at [944, 404] on div "Request testimonials I want to upload existing Testimonials Create new request …" at bounding box center [679, 485] width 1266 height 878
drag, startPoint x: 1242, startPoint y: 92, endPoint x: 1172, endPoint y: 127, distance: 78.3
click at [1172, 127] on div "Request testimonials I want to upload existing Testimonials Create new request …" at bounding box center [679, 114] width 1204 height 75
click at [967, 95] on span "I want to upload existing Testimonials" at bounding box center [985, 94] width 216 height 18
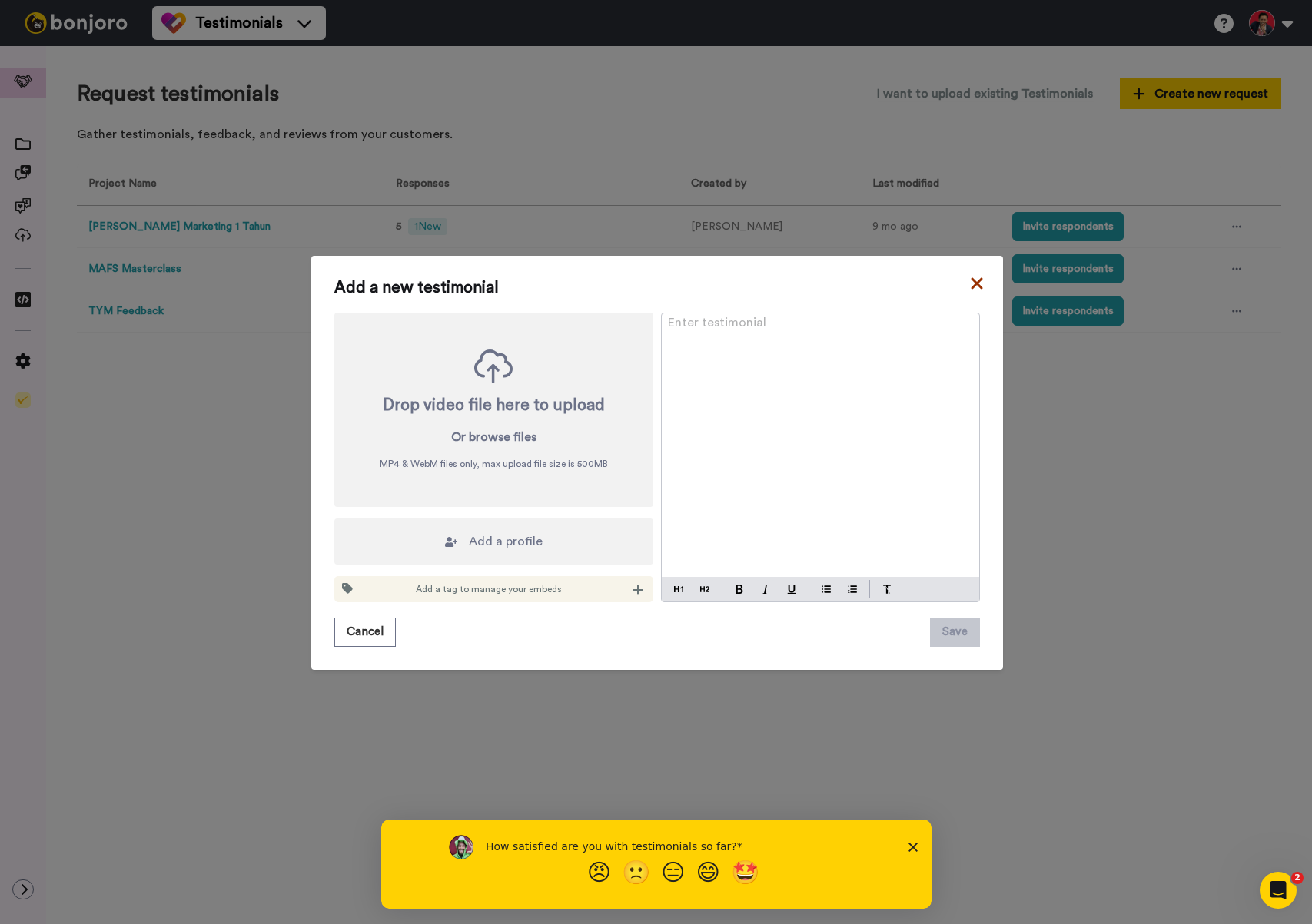
click at [976, 282] on icon at bounding box center [976, 283] width 12 height 12
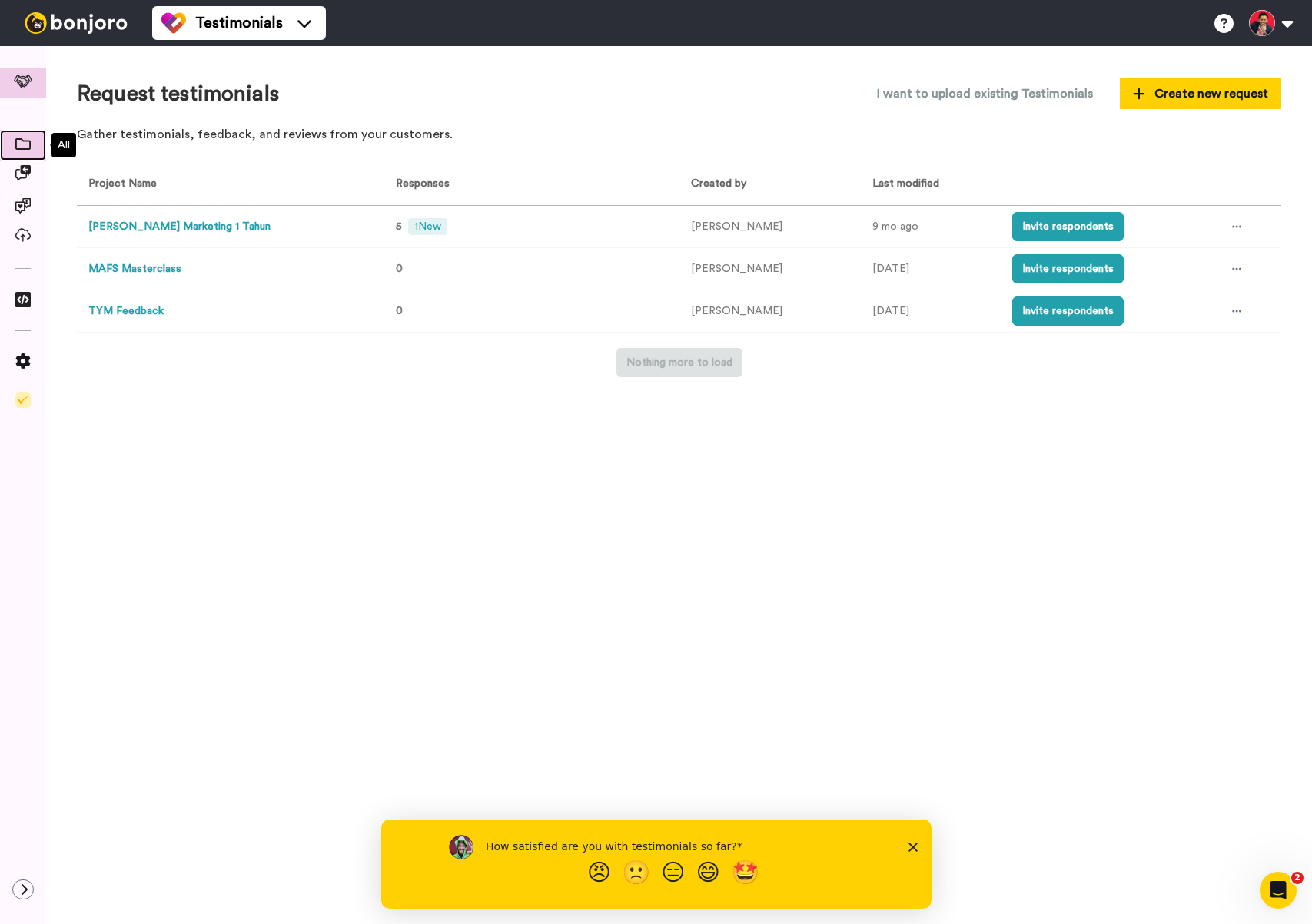
click at [22, 147] on icon at bounding box center [23, 144] width 15 height 12
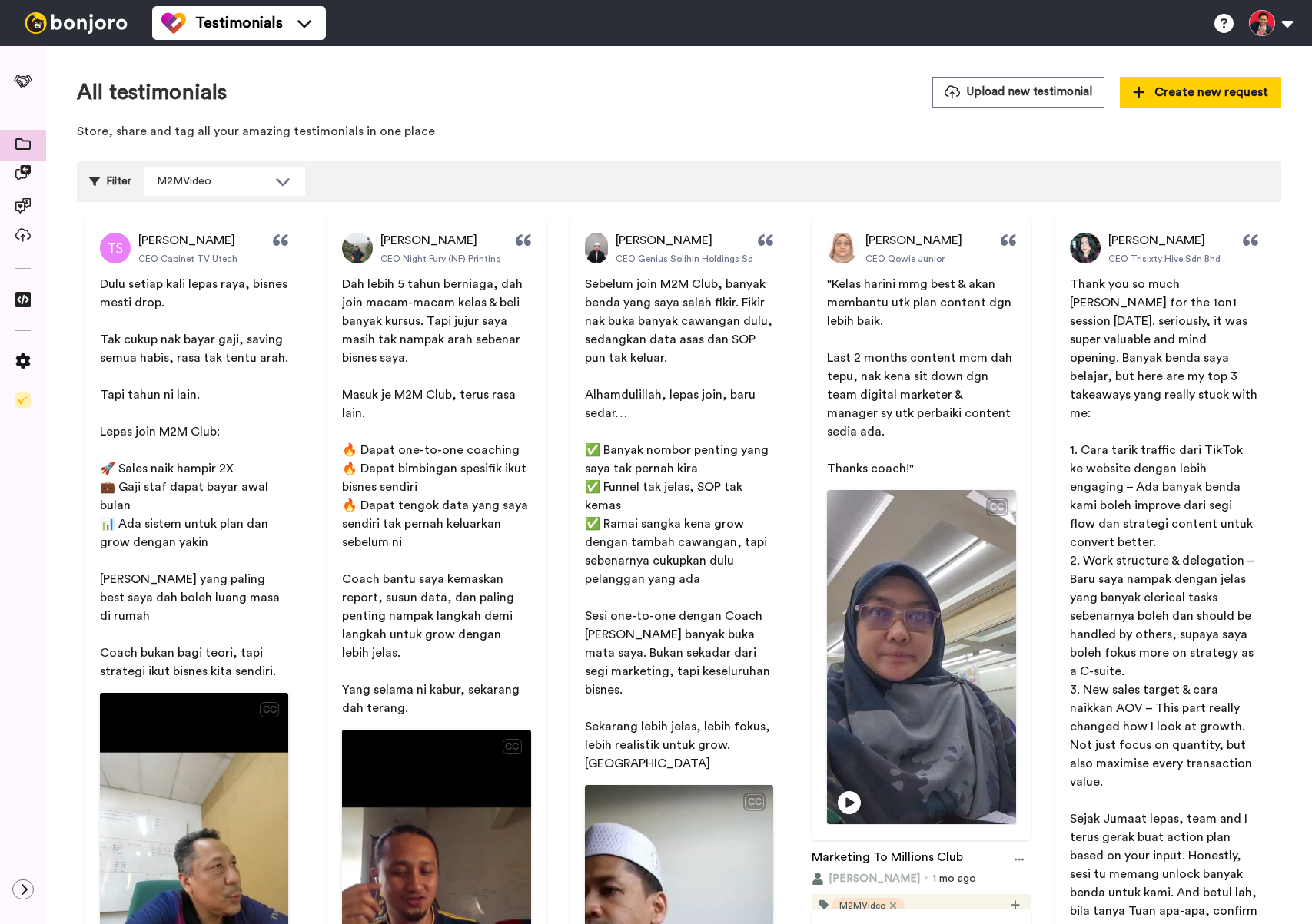
click at [108, 183] on div "Filter" at bounding box center [110, 181] width 42 height 29
click at [281, 175] on icon at bounding box center [283, 182] width 19 height 15
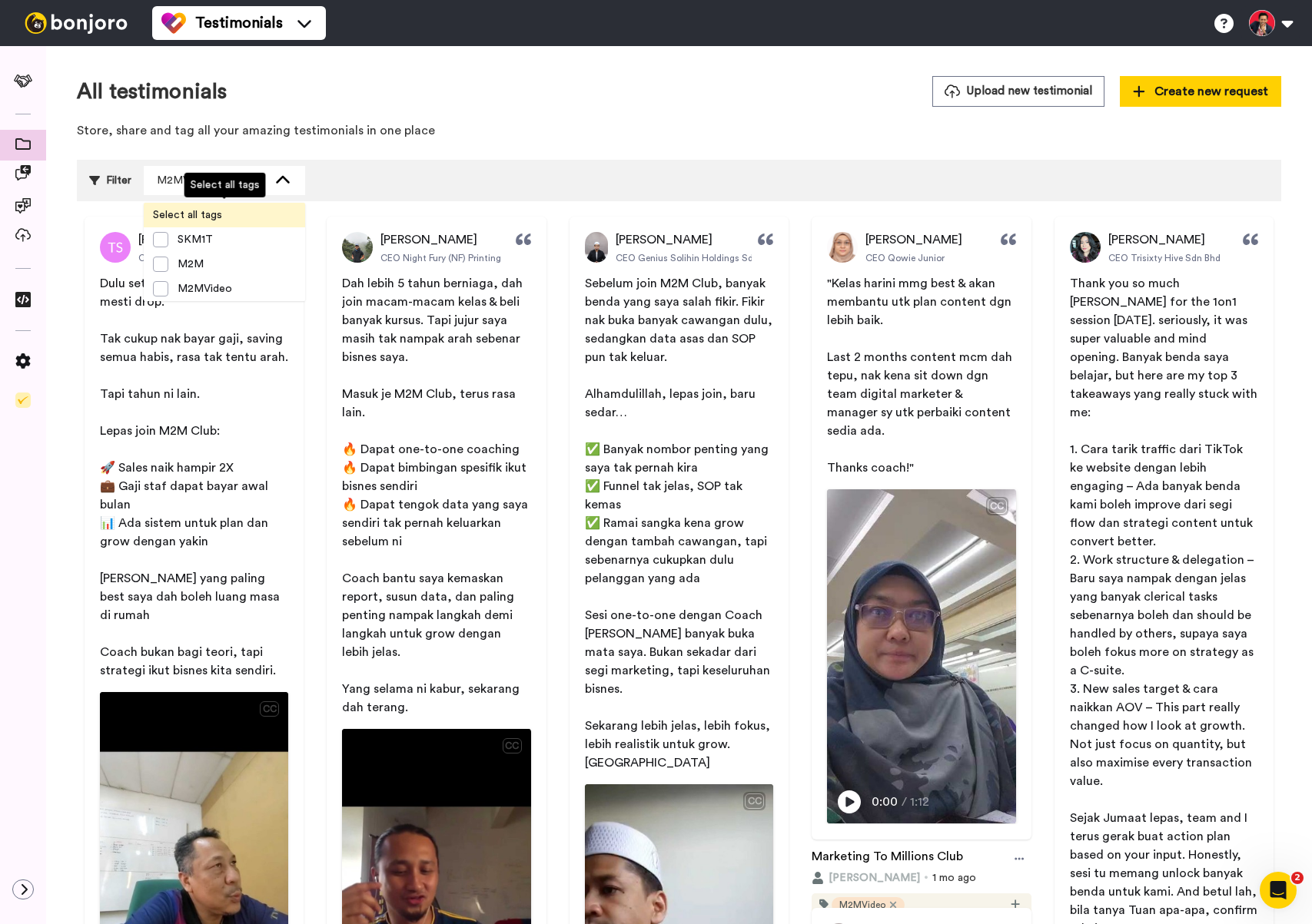
scroll to position [5, 0]
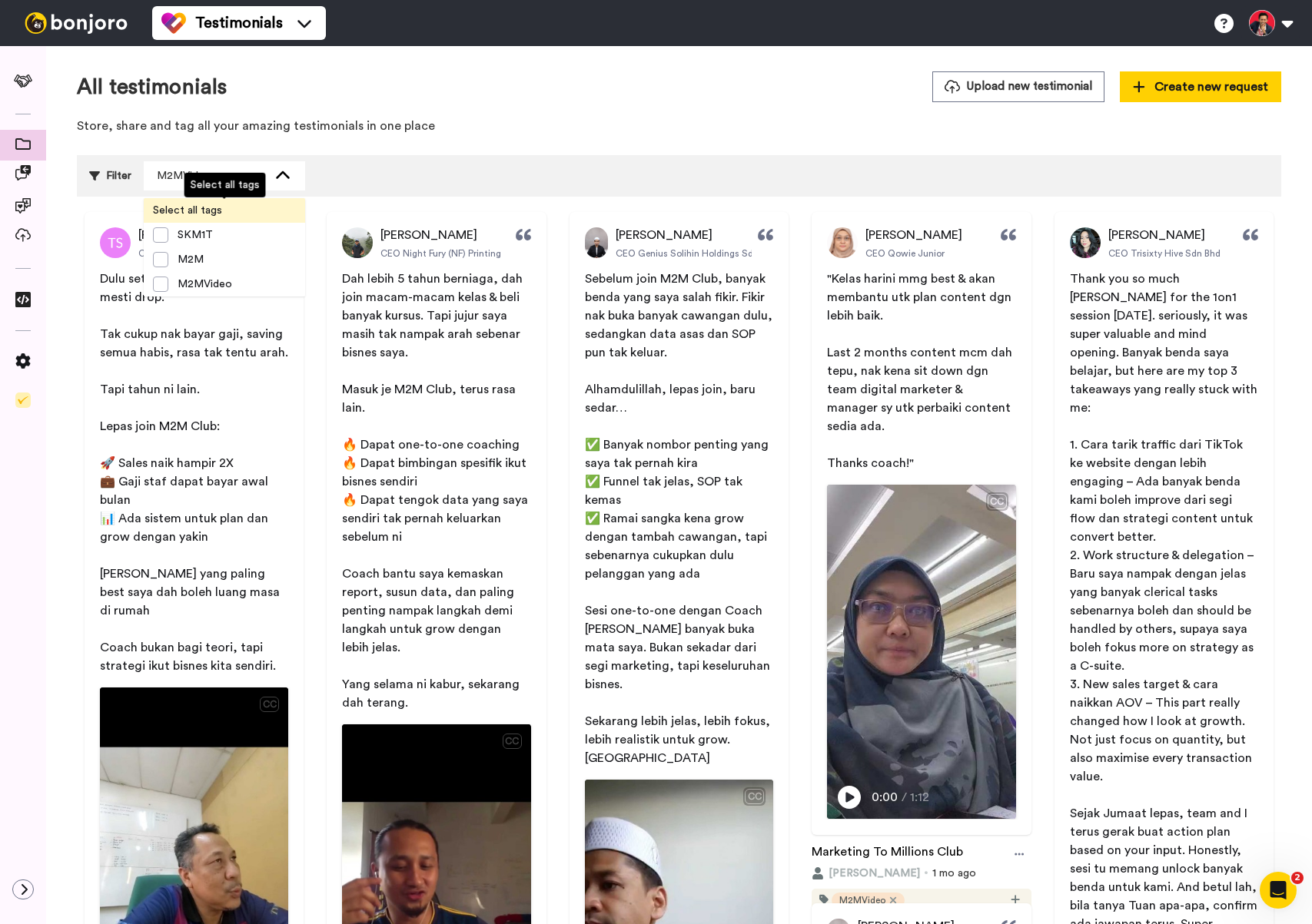
click at [193, 212] on span "Select all tags" at bounding box center [188, 210] width 87 height 15
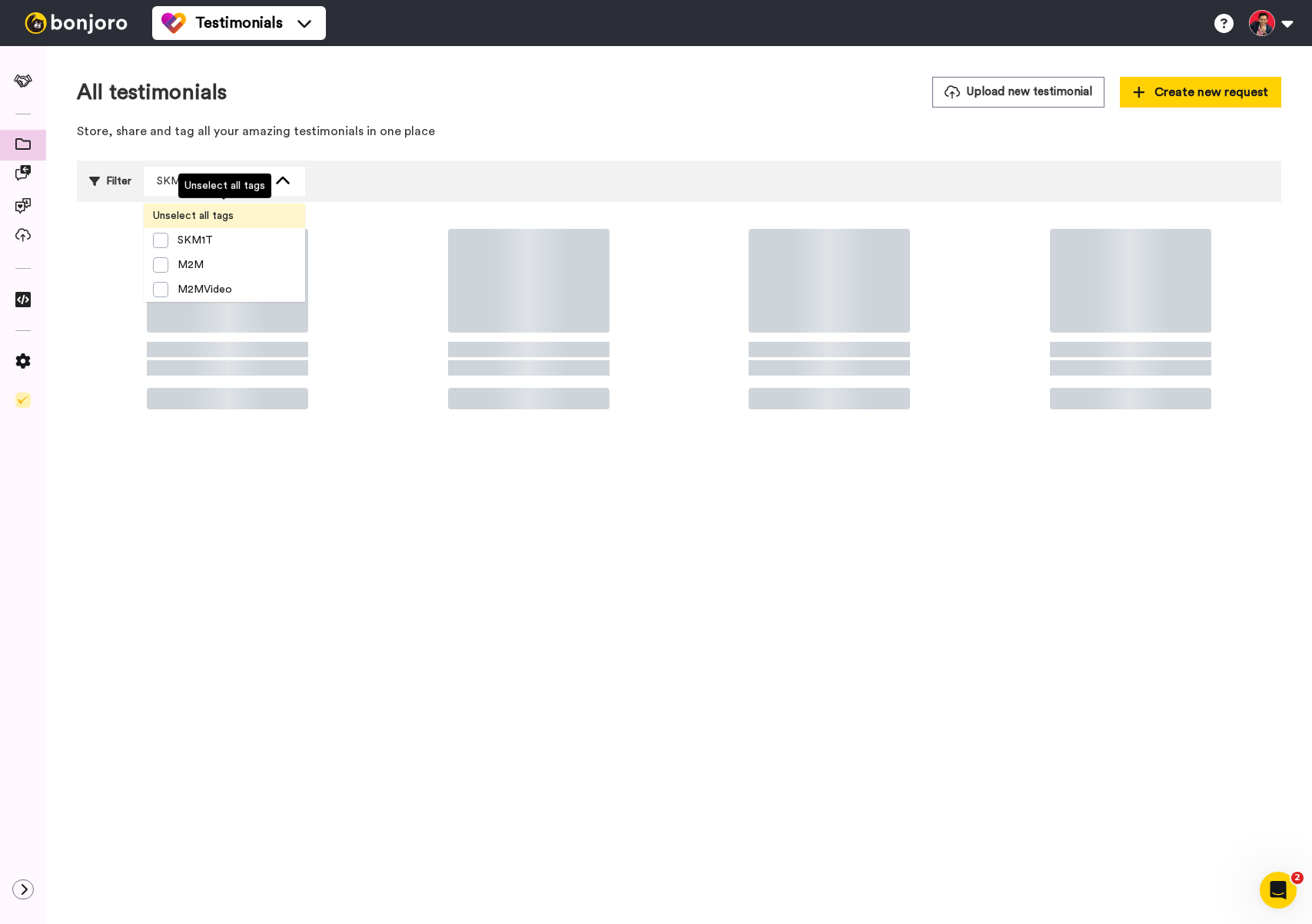
scroll to position [0, 0]
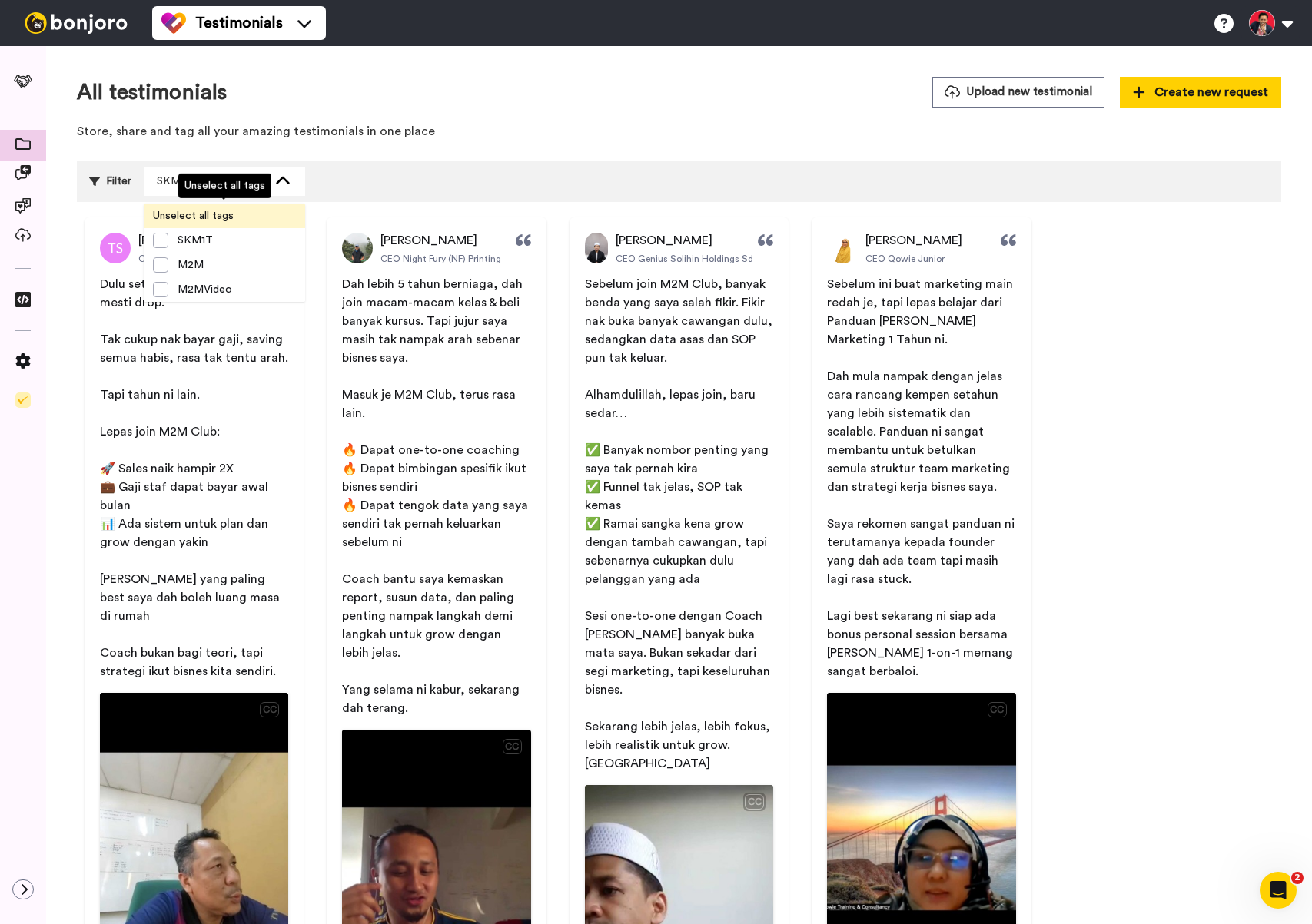
click at [193, 212] on span "Unselect all tags" at bounding box center [193, 216] width 99 height 15
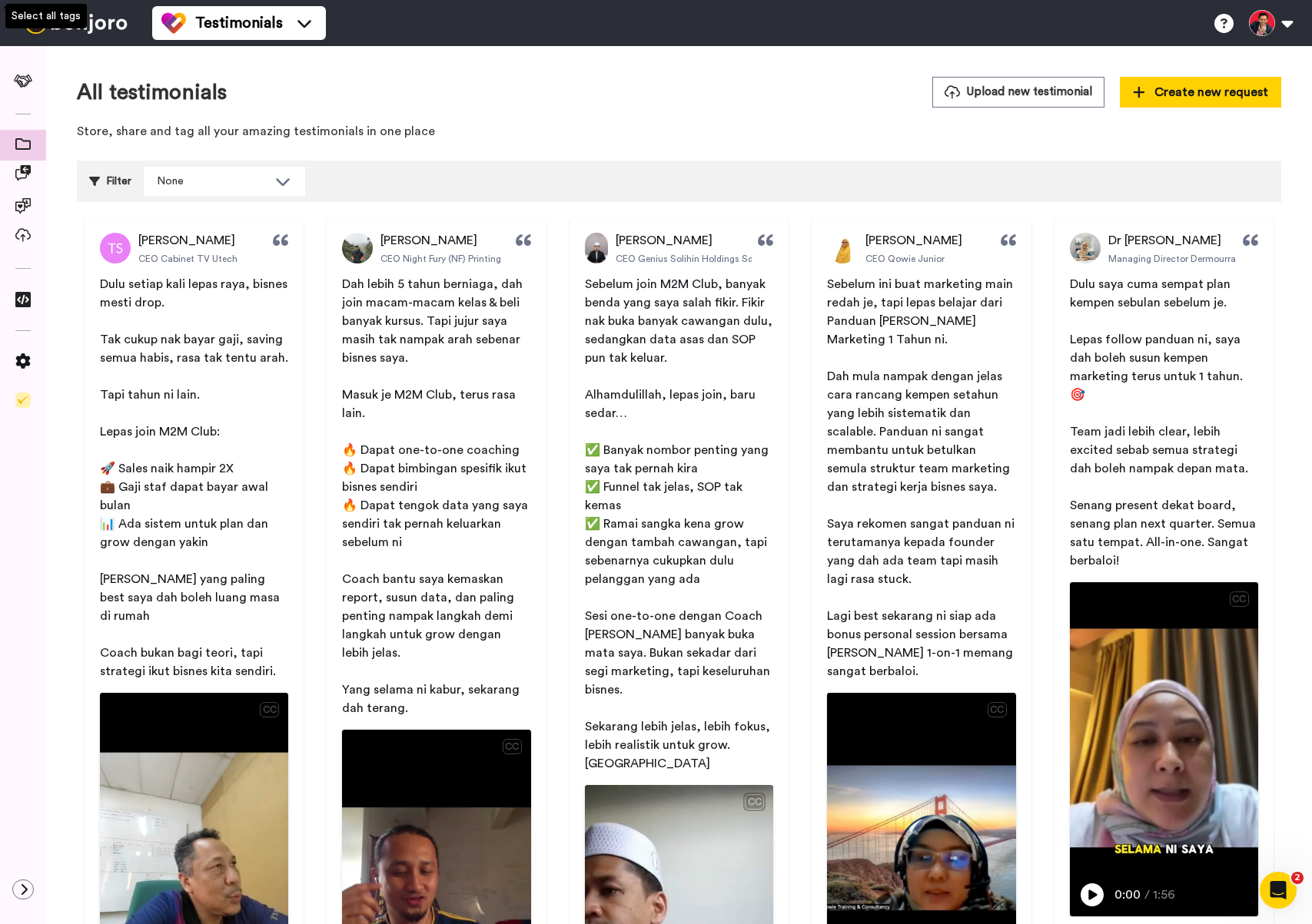
click at [1208, 93] on span "Create new request" at bounding box center [1200, 92] width 135 height 18
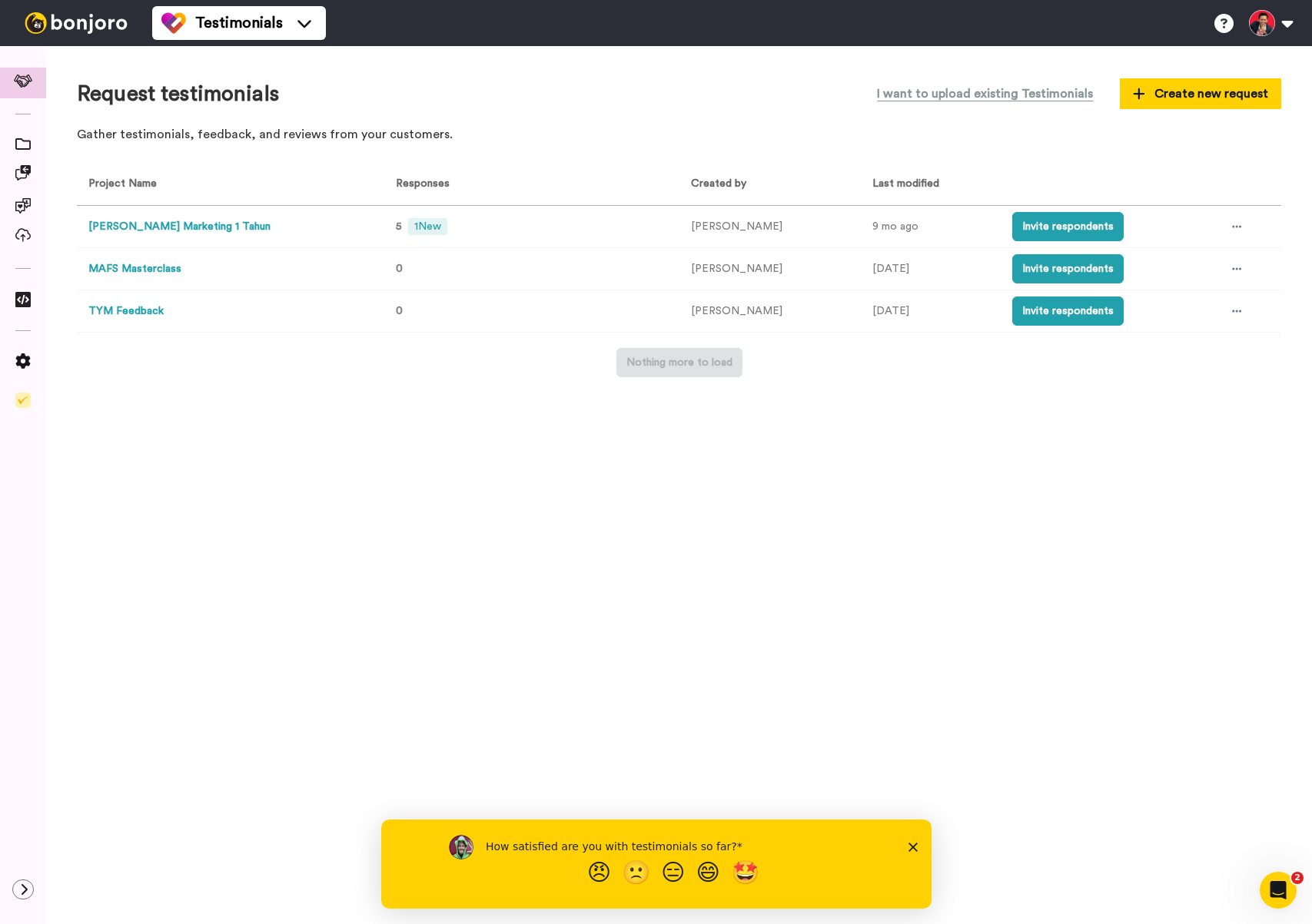
drag, startPoint x: 1075, startPoint y: 91, endPoint x: 505, endPoint y: 74, distance: 570.3
click at [1080, 71] on div "Request testimonials I want to upload existing Testimonials Create new request …" at bounding box center [679, 485] width 1266 height 878
click at [19, 166] on icon at bounding box center [23, 172] width 15 height 15
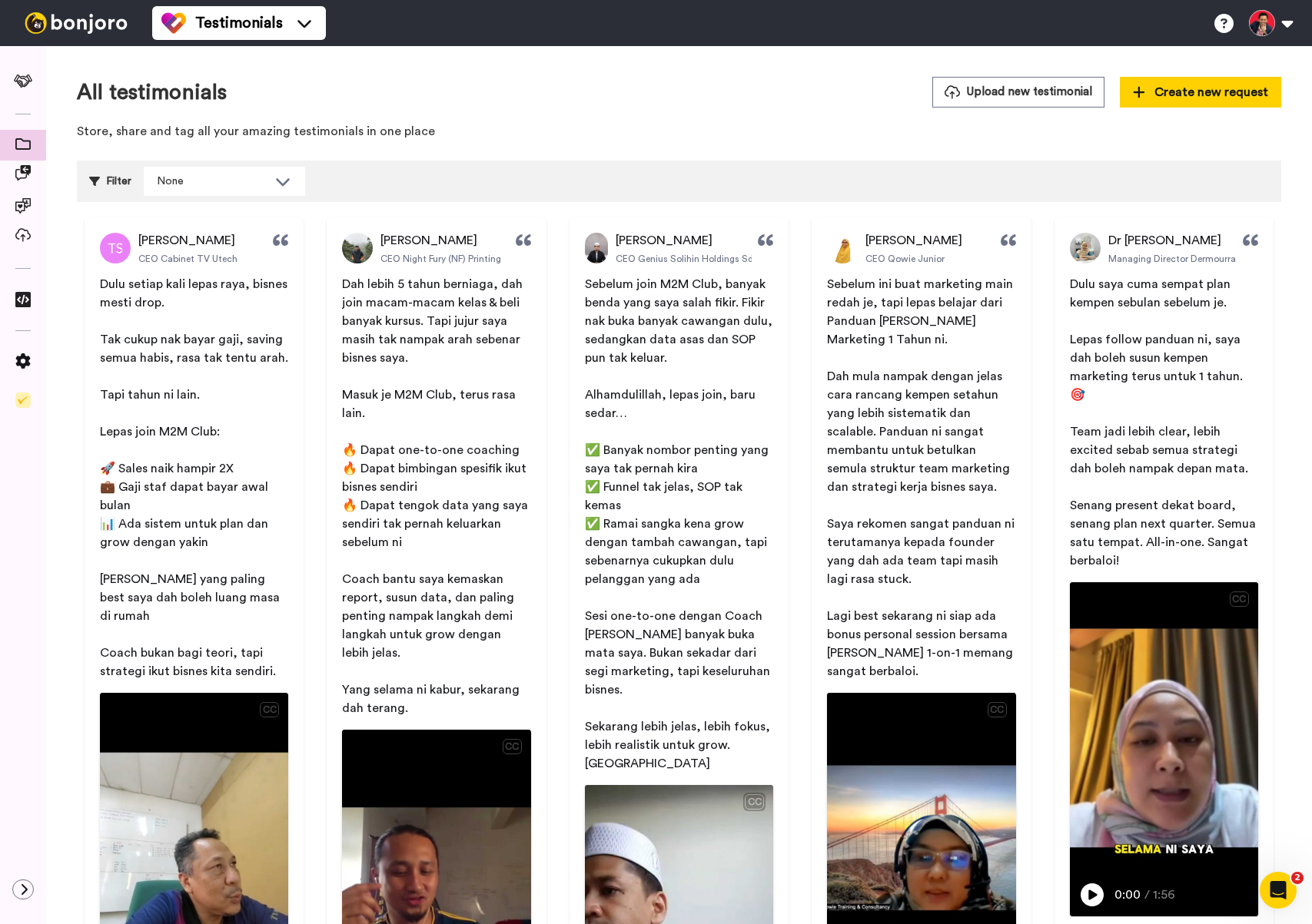
click at [251, 300] on p "Dulu setiap kali lepas raya, bisnes mesti drop." at bounding box center [194, 293] width 188 height 37
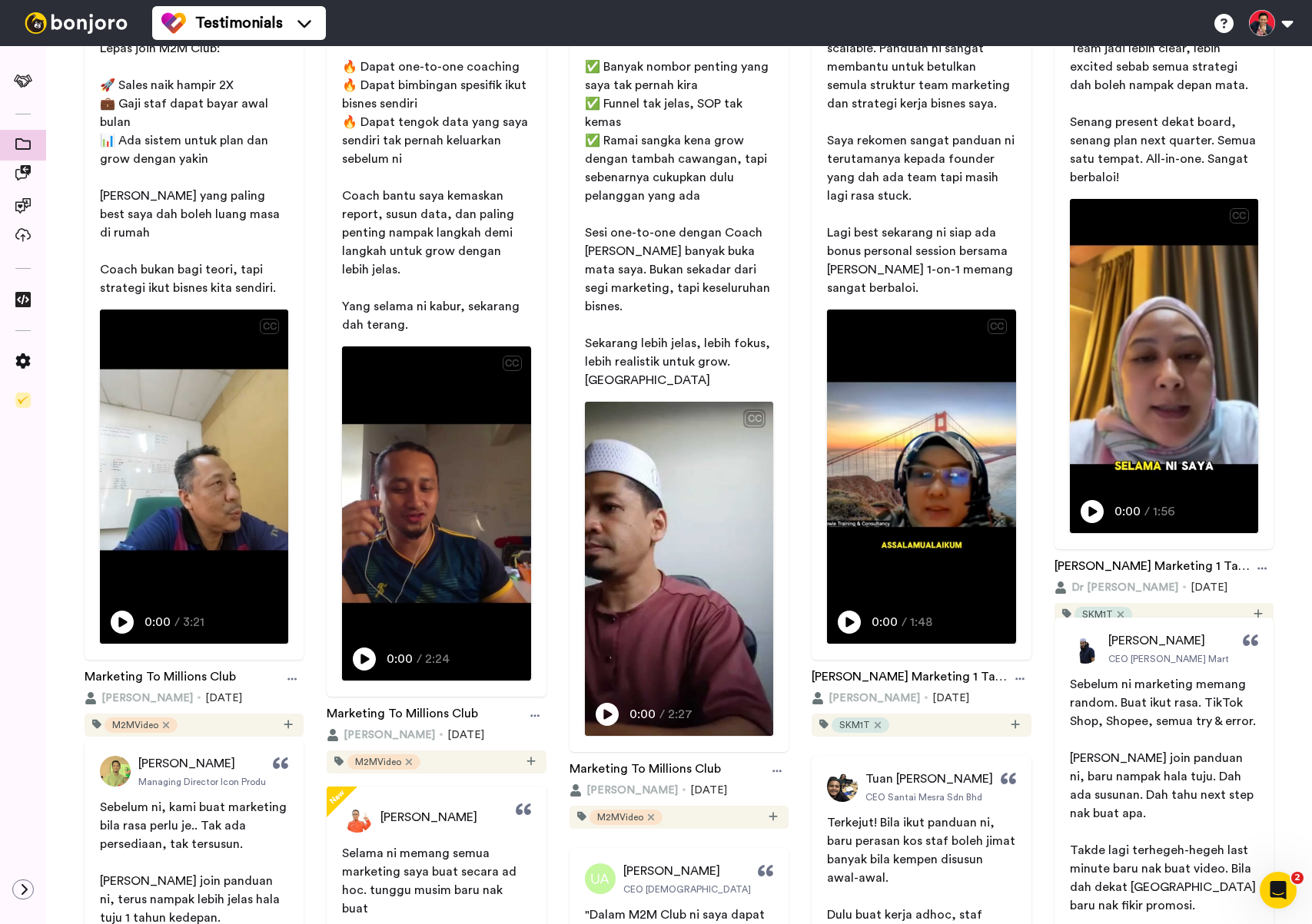
scroll to position [446, 0]
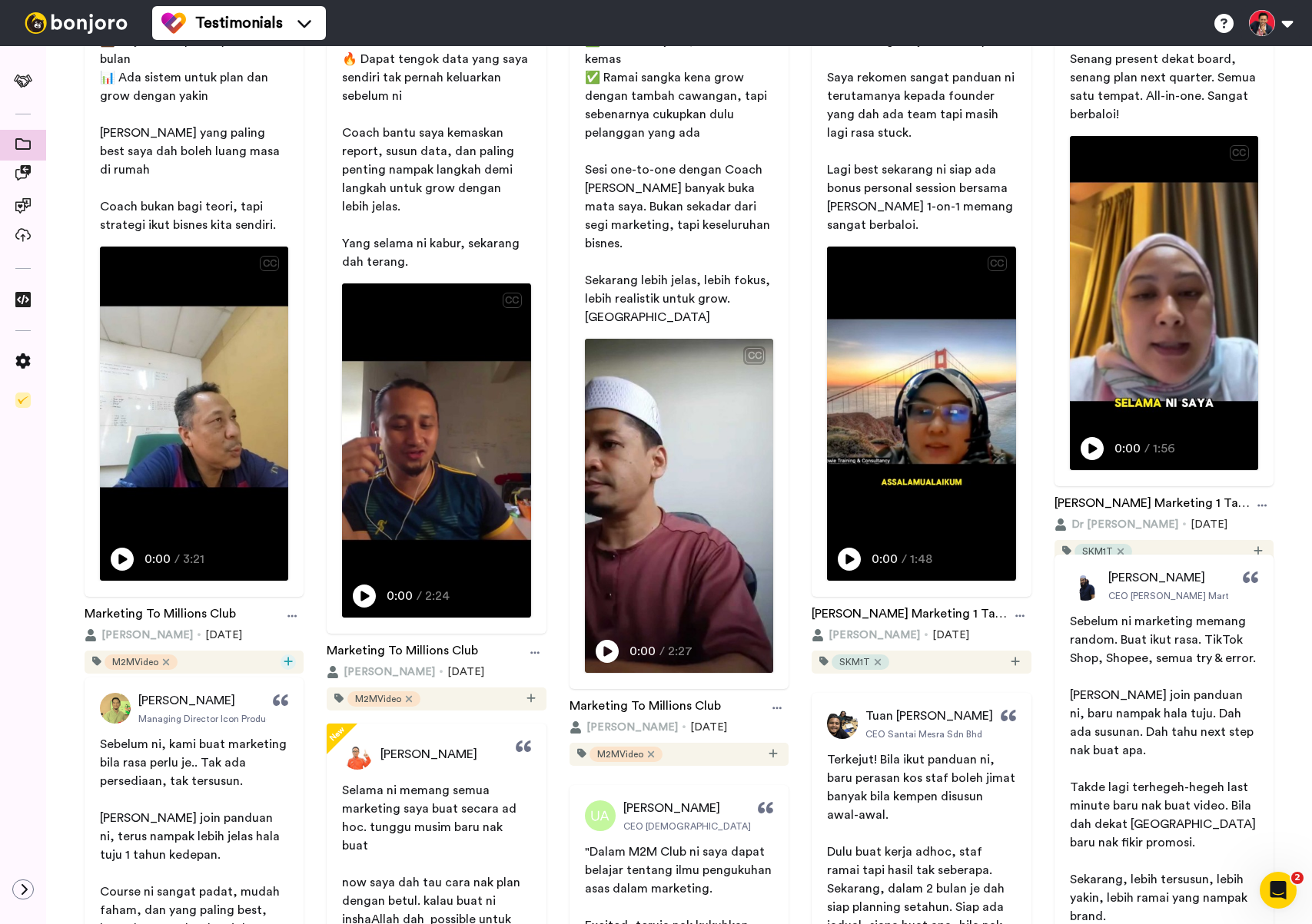
click at [291, 656] on icon at bounding box center [288, 661] width 9 height 11
click at [275, 766] on span "Create & edit tags" at bounding box center [261, 765] width 77 height 9
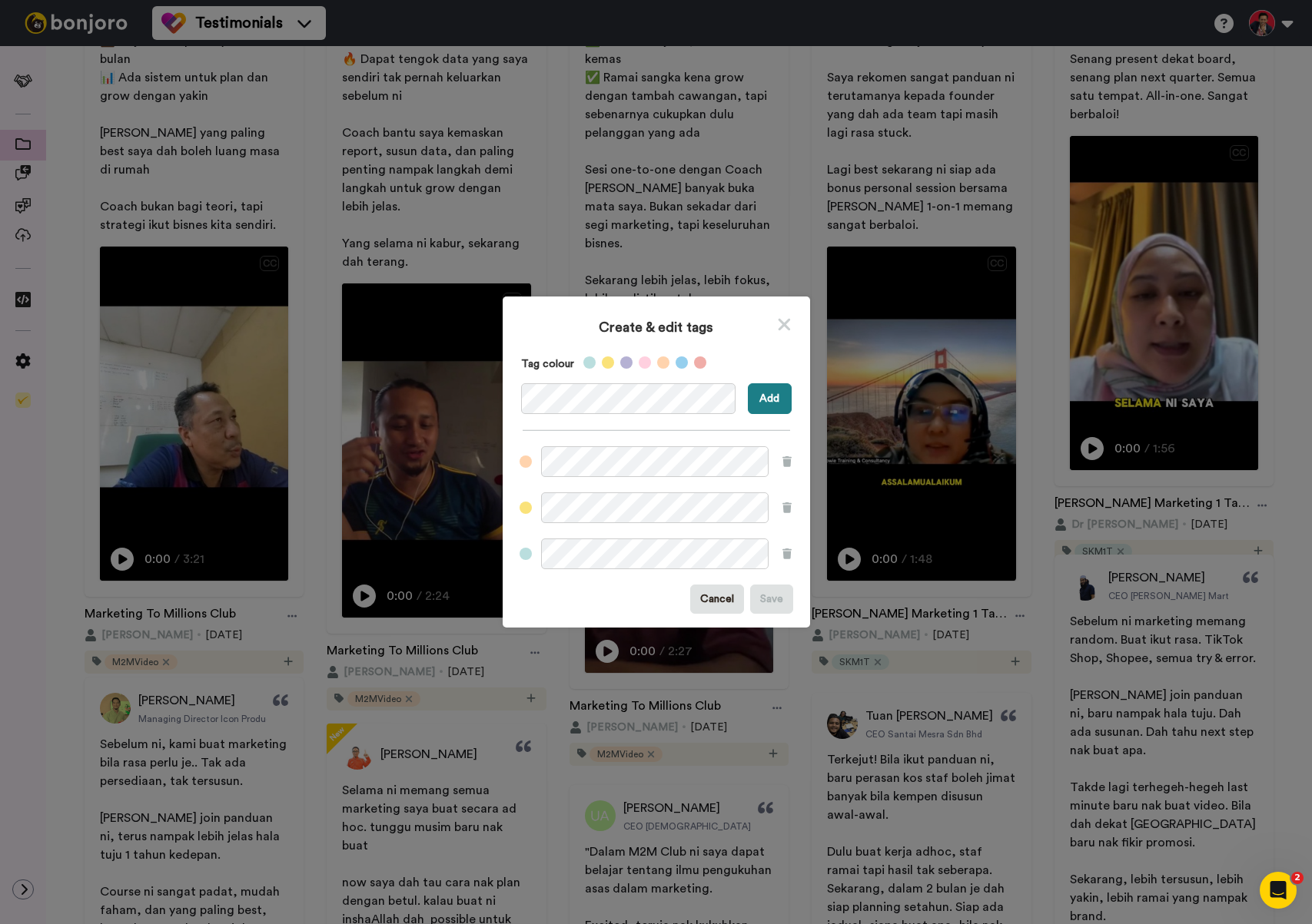
click at [782, 399] on button "Add" at bounding box center [770, 399] width 44 height 31
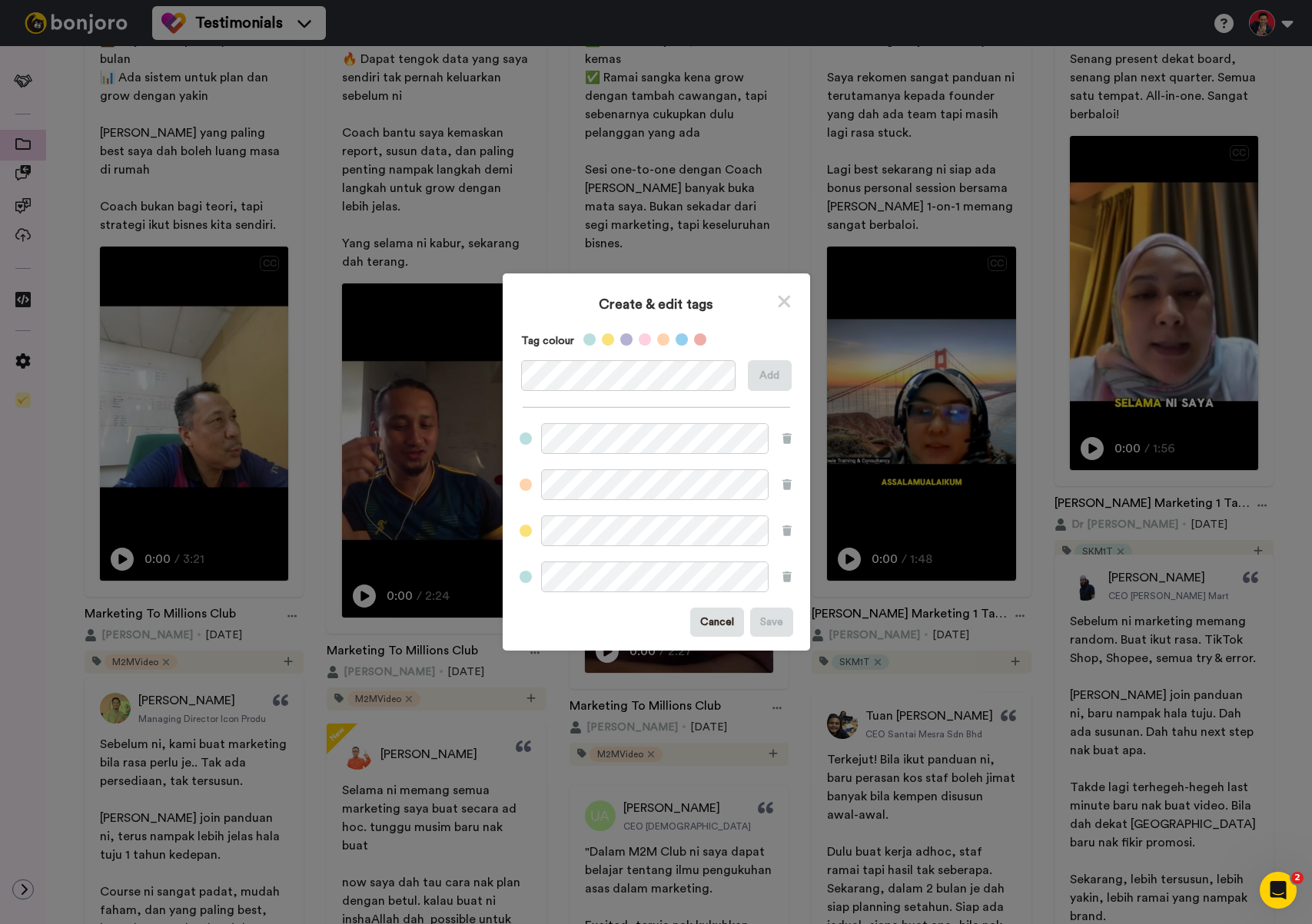
click at [786, 298] on icon at bounding box center [784, 302] width 13 height 13
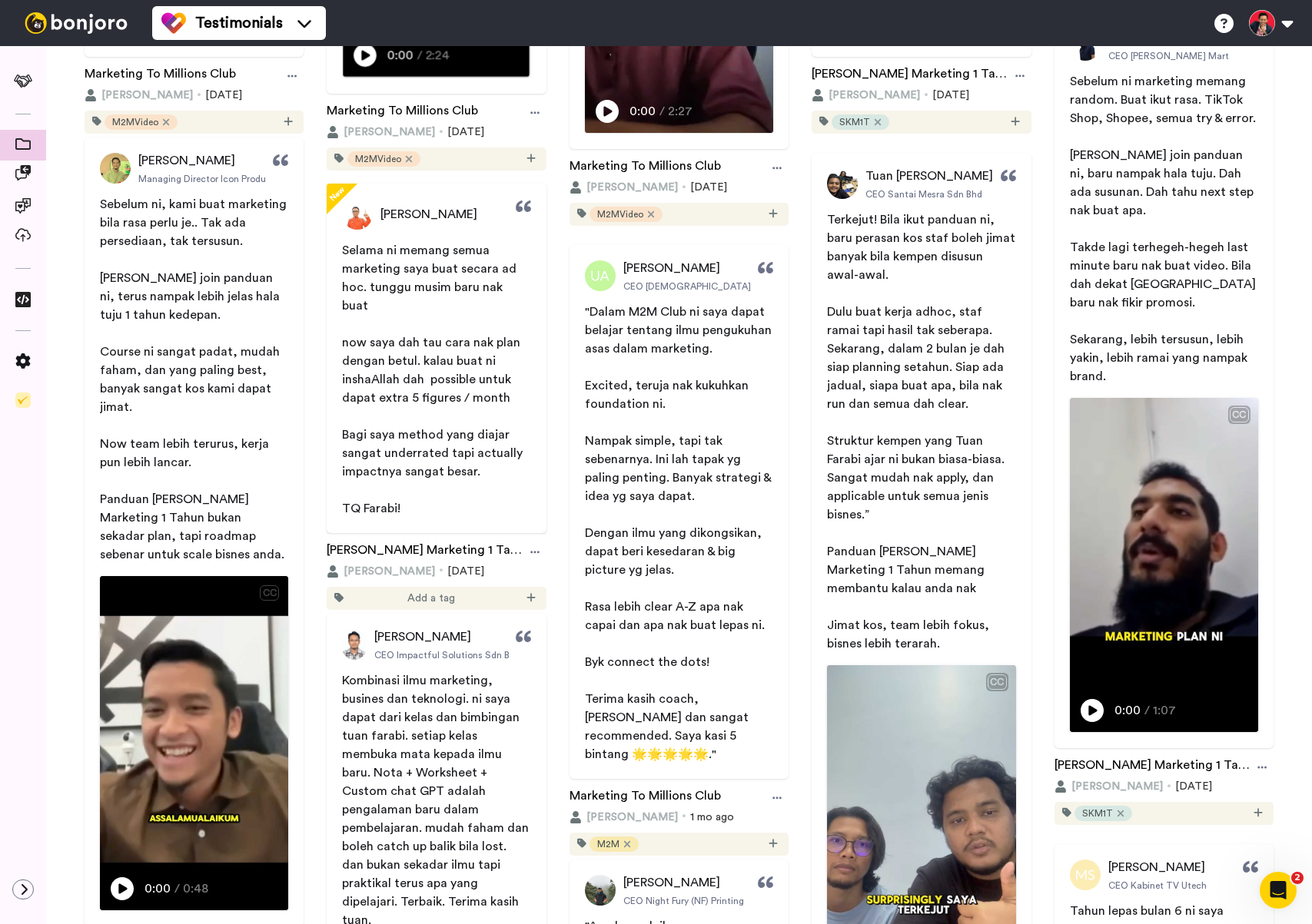
scroll to position [964, 0]
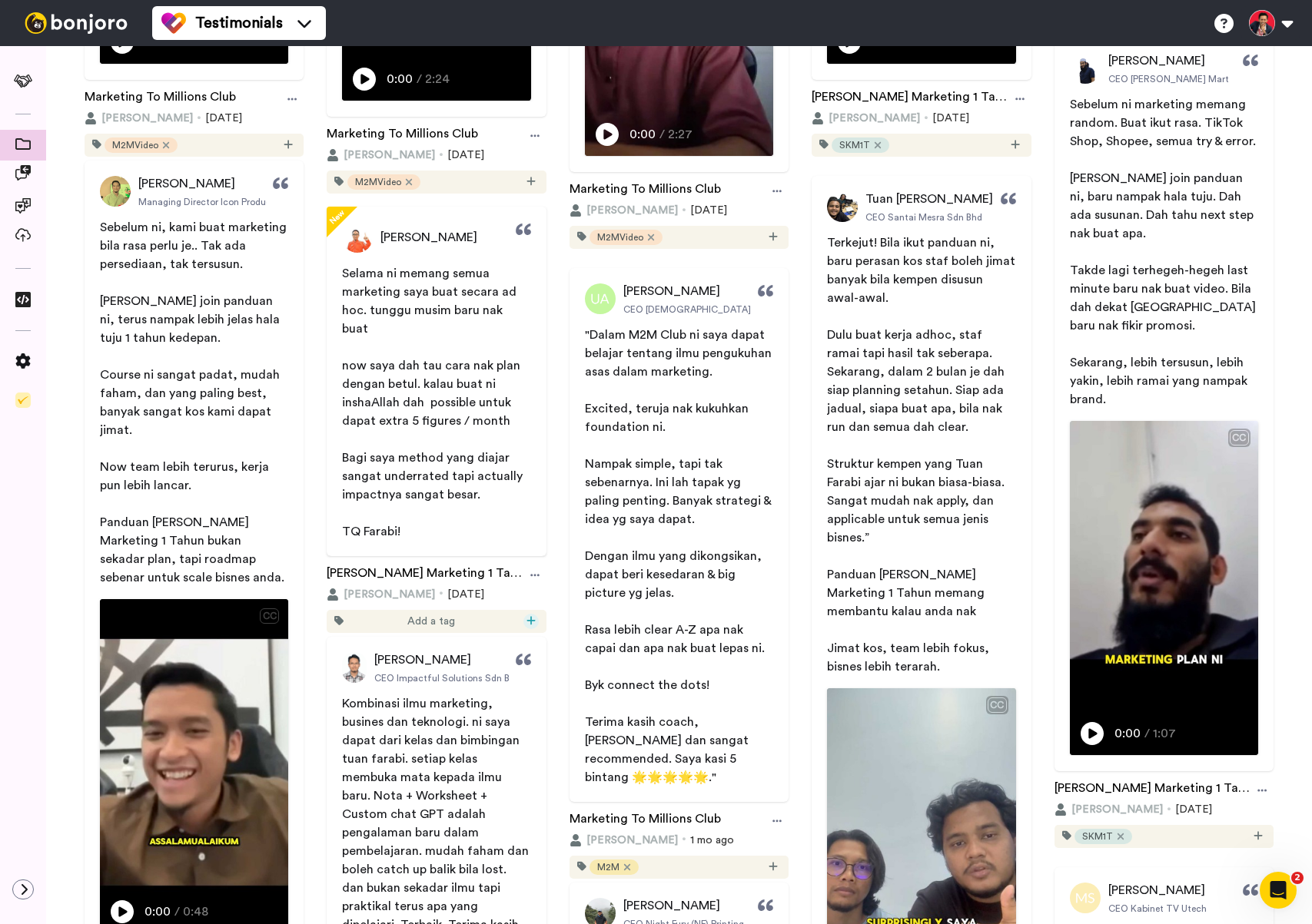
click at [537, 614] on div at bounding box center [531, 621] width 15 height 15
click at [531, 616] on icon at bounding box center [531, 620] width 8 height 8
click at [476, 696] on span "M2M" at bounding box center [473, 700] width 23 height 13
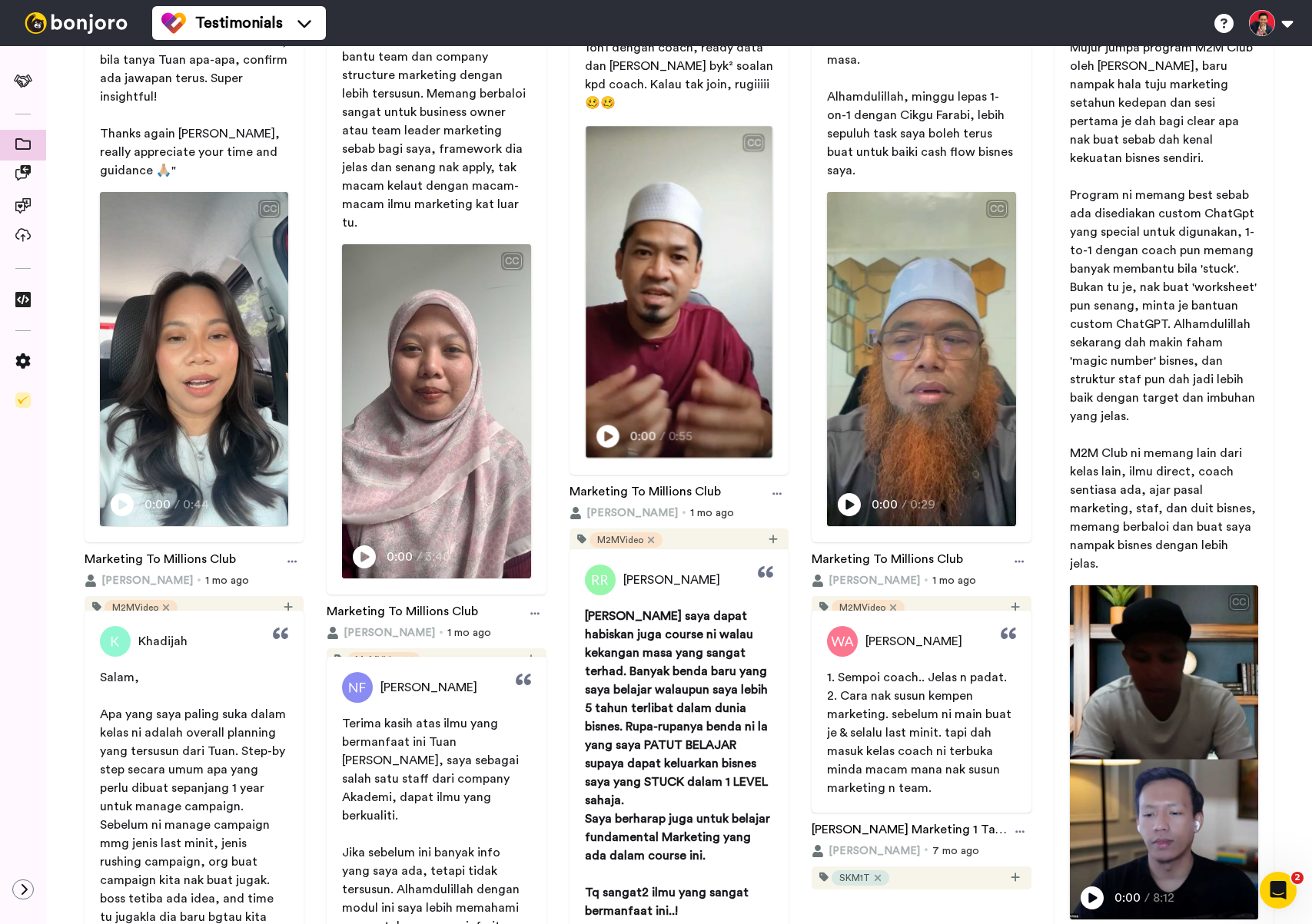
scroll to position [2878, 0]
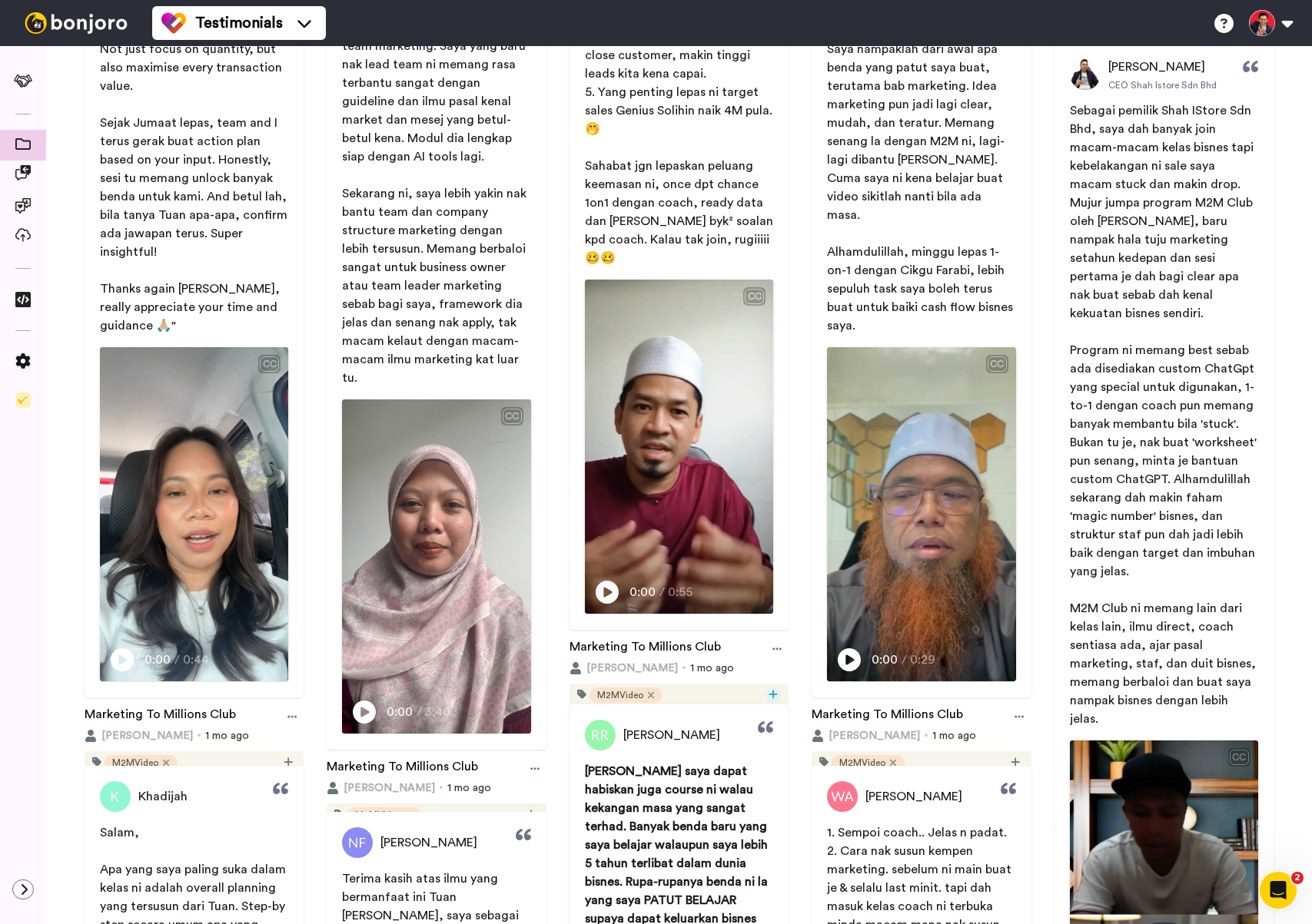
click at [775, 689] on icon at bounding box center [773, 694] width 9 height 11
click at [748, 752] on span "3R Workshop" at bounding box center [733, 752] width 57 height 13
click at [780, 688] on div at bounding box center [773, 695] width 15 height 15
click at [776, 689] on icon at bounding box center [773, 694] width 9 height 11
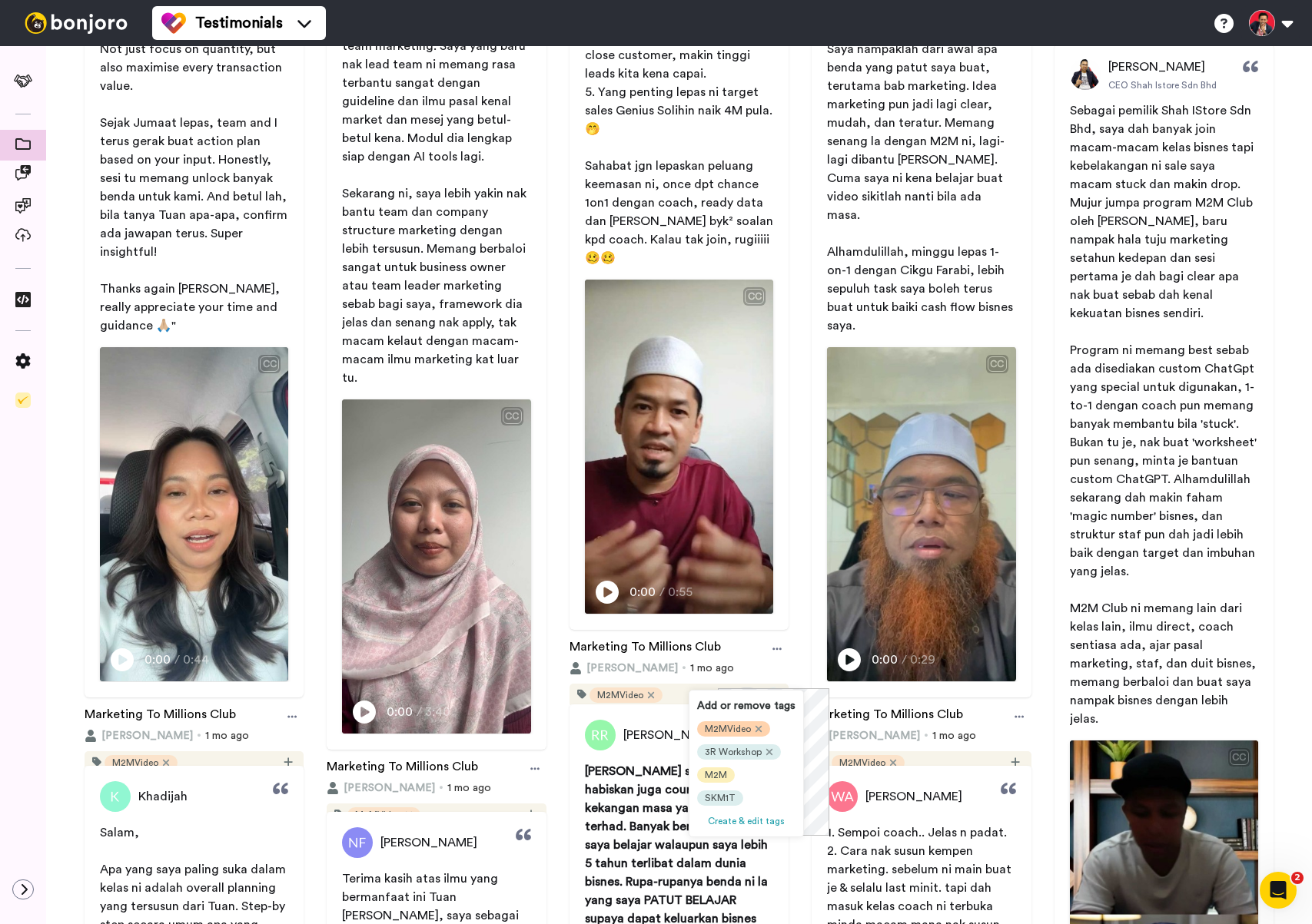
click at [764, 728] on div "M2MVideo" at bounding box center [733, 729] width 73 height 15
click at [762, 728] on icon at bounding box center [758, 729] width 8 height 11
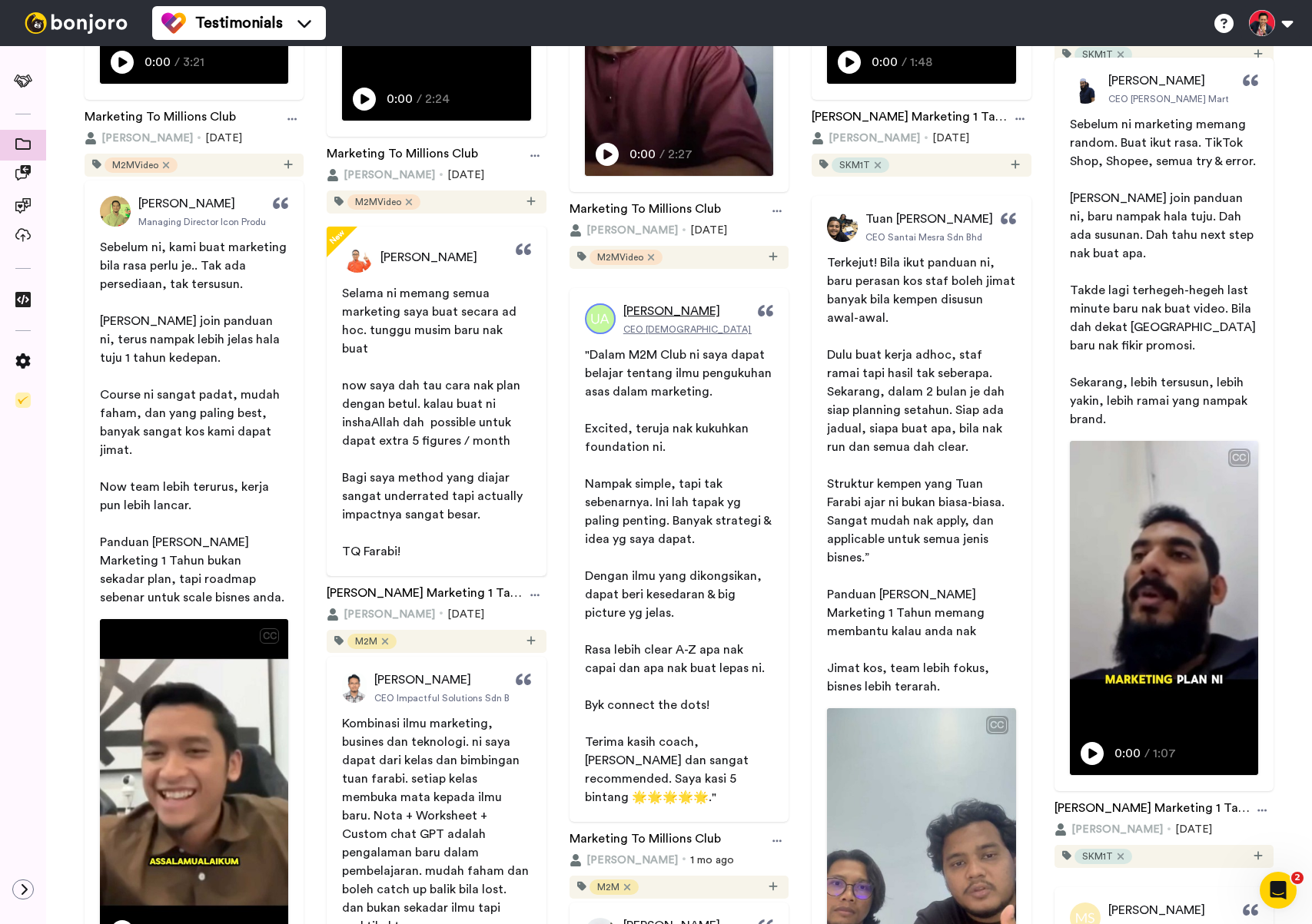
scroll to position [978, 0]
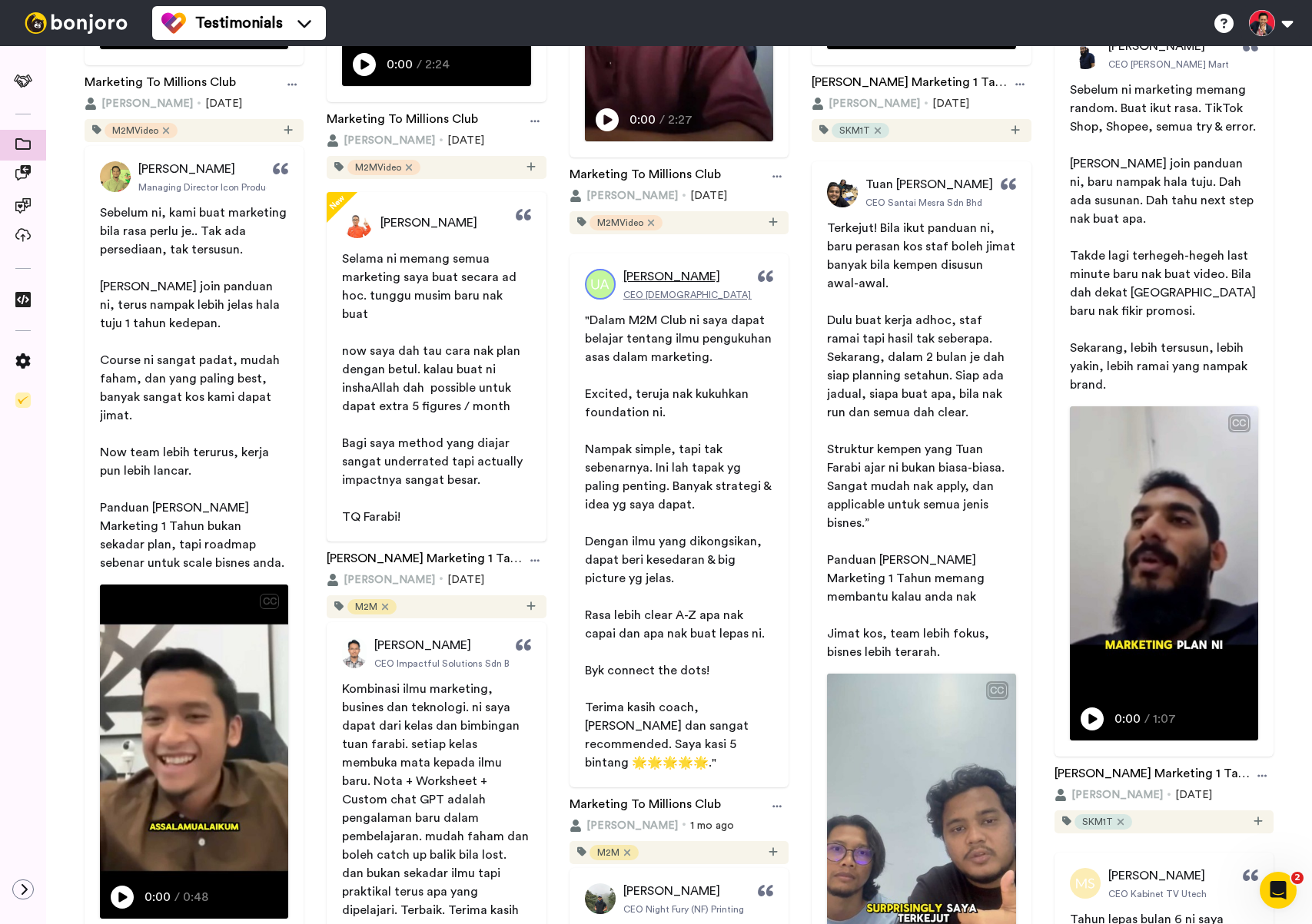
click at [609, 293] on img at bounding box center [600, 284] width 31 height 31
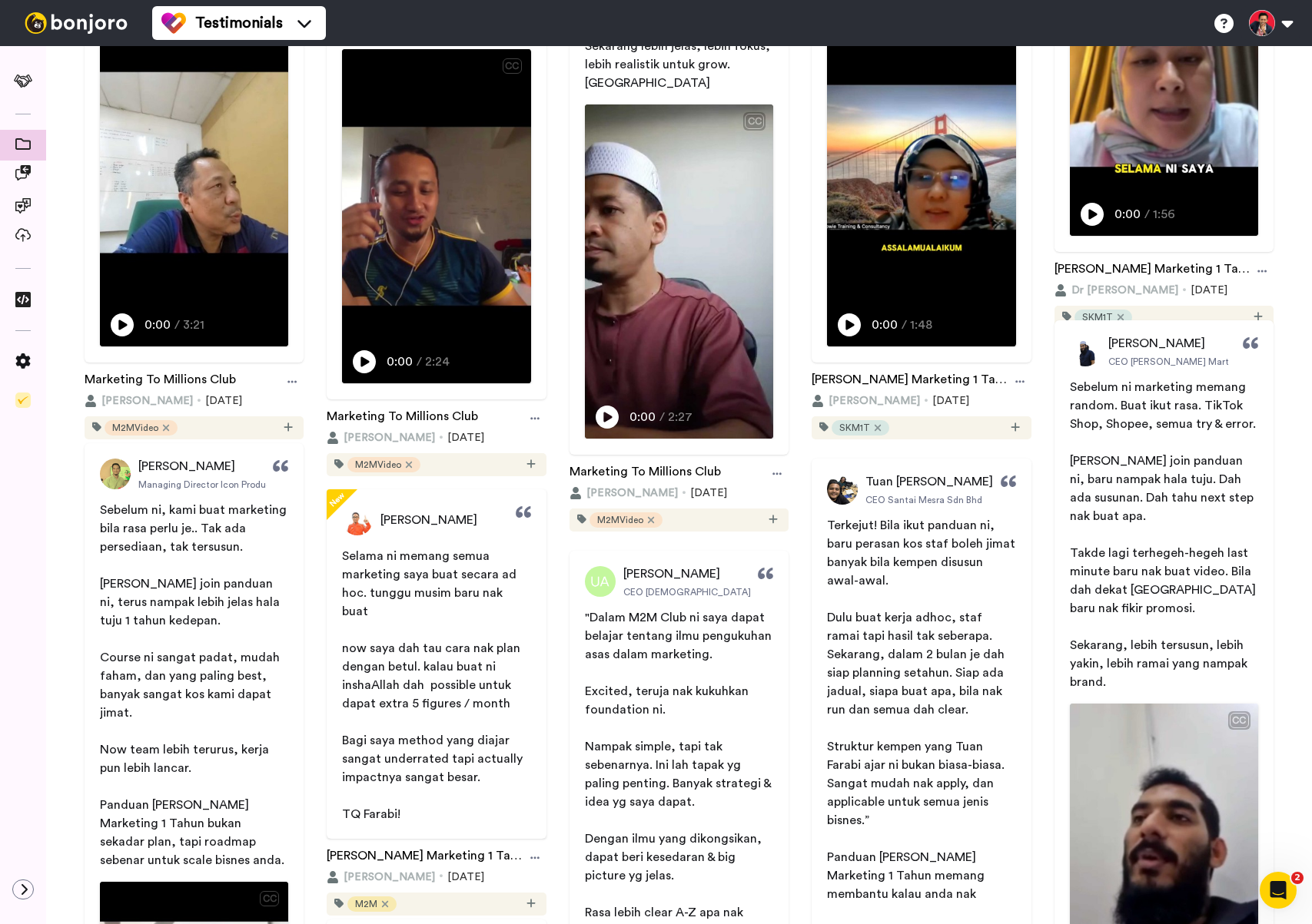
scroll to position [0, 0]
